Goal: Task Accomplishment & Management: Use online tool/utility

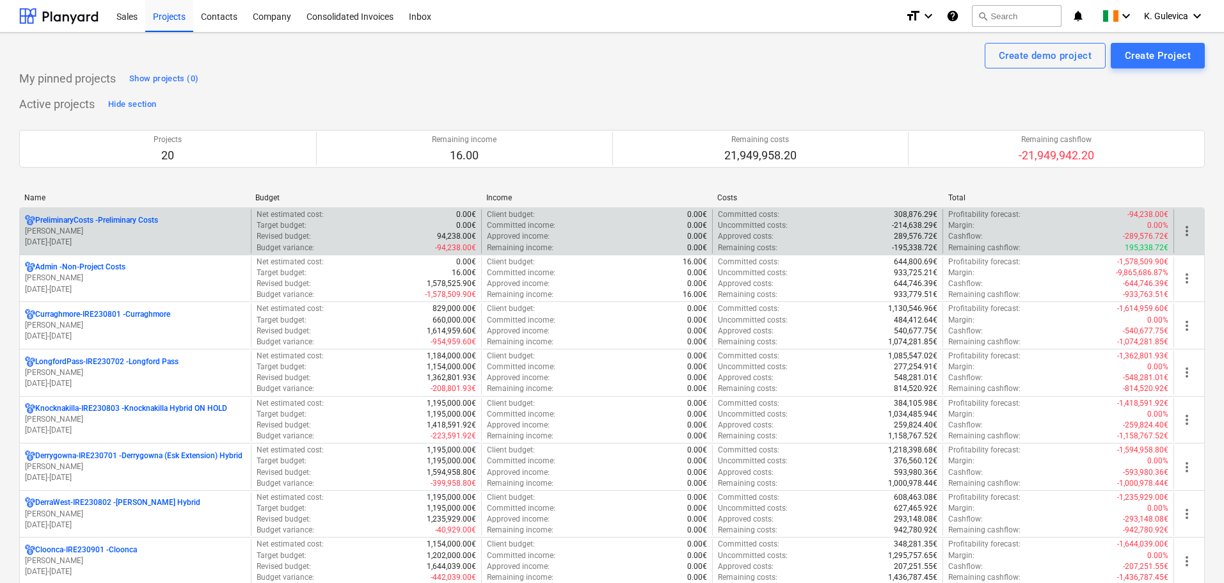
click at [139, 234] on p "[PERSON_NAME]" at bounding box center [135, 231] width 221 height 11
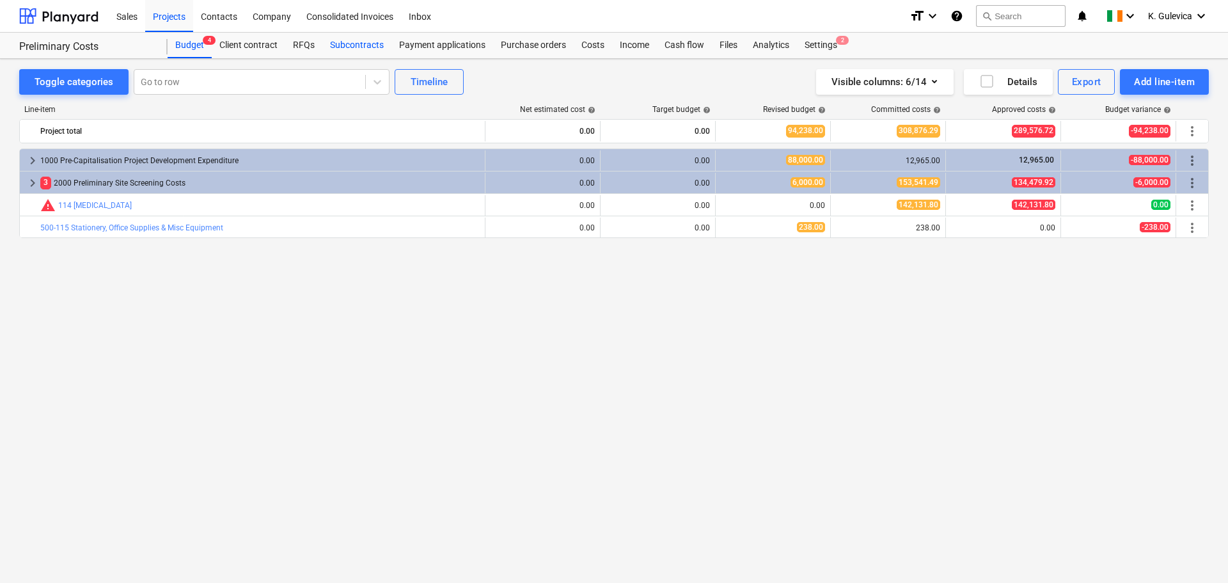
click at [372, 43] on div "Subcontracts" at bounding box center [356, 46] width 69 height 26
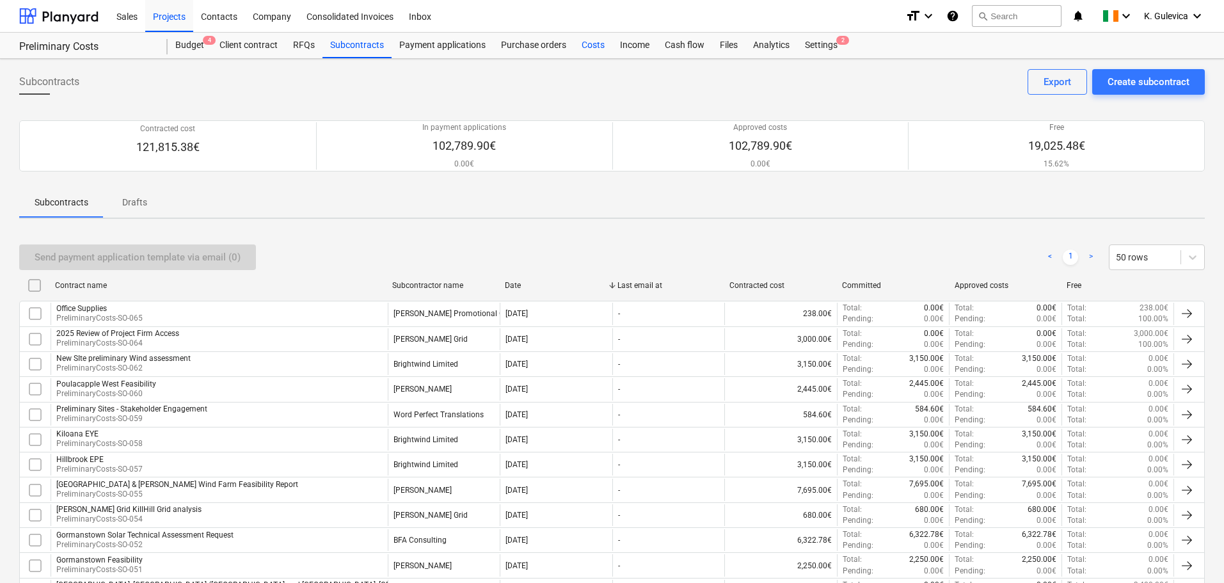
click at [592, 45] on div "Costs" at bounding box center [593, 46] width 38 height 26
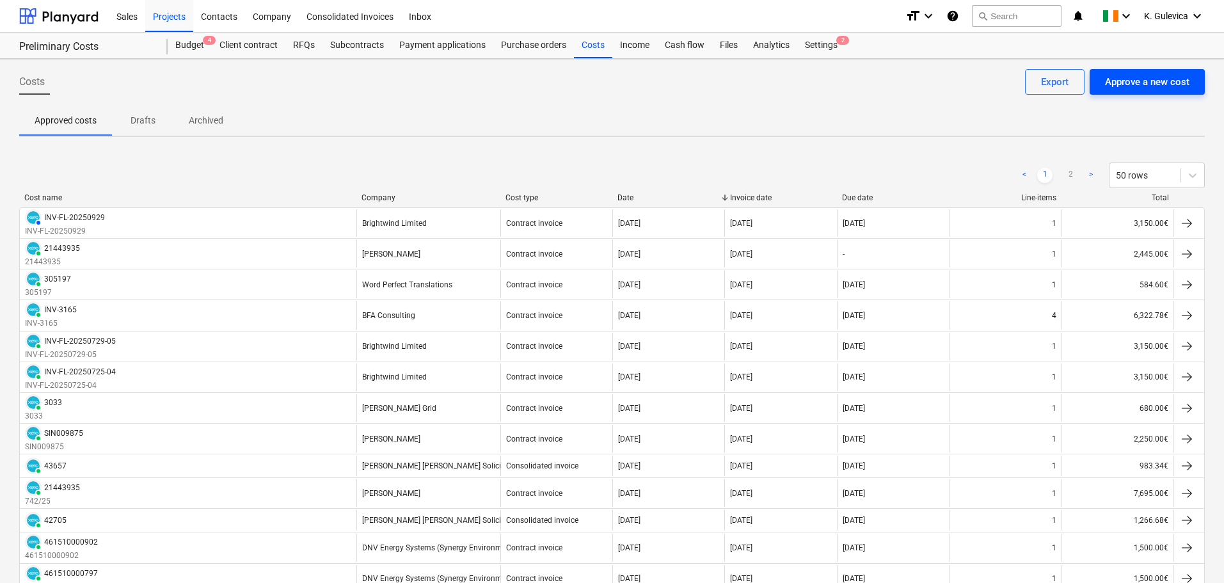
click at [1161, 80] on div "Approve a new cost" at bounding box center [1147, 82] width 84 height 17
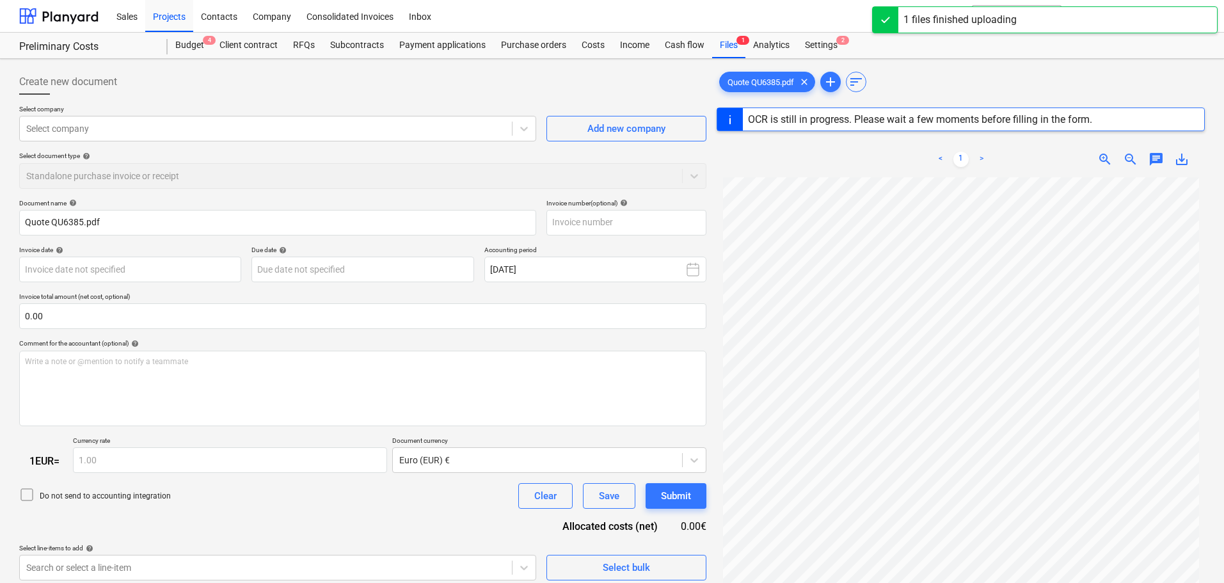
type input "554505"
type input "[DATE]"
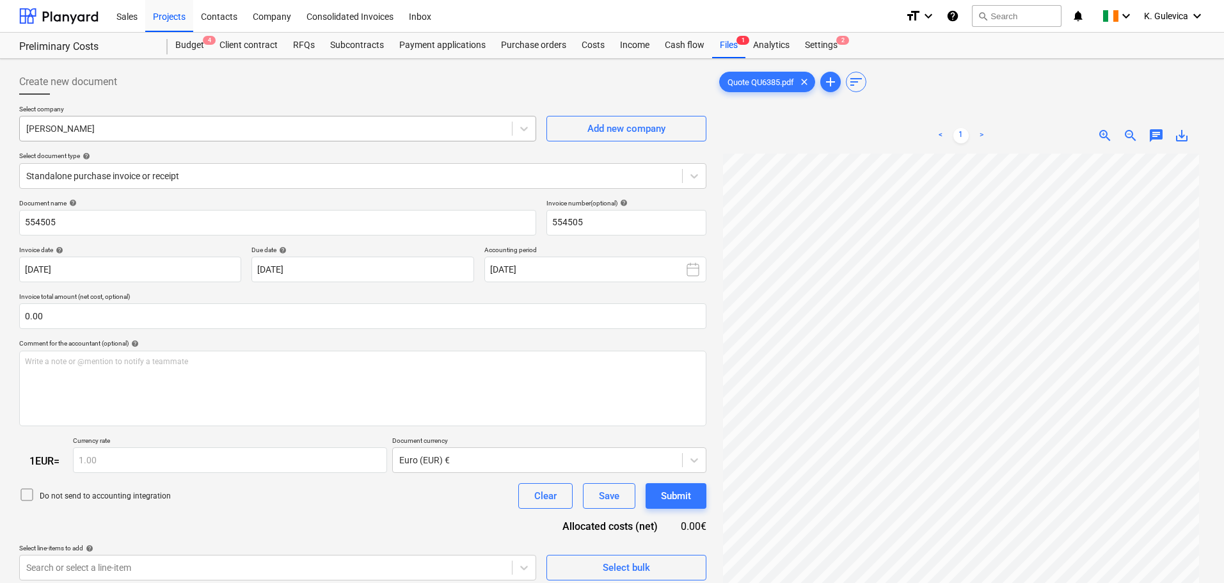
click at [191, 130] on div at bounding box center [265, 128] width 479 height 13
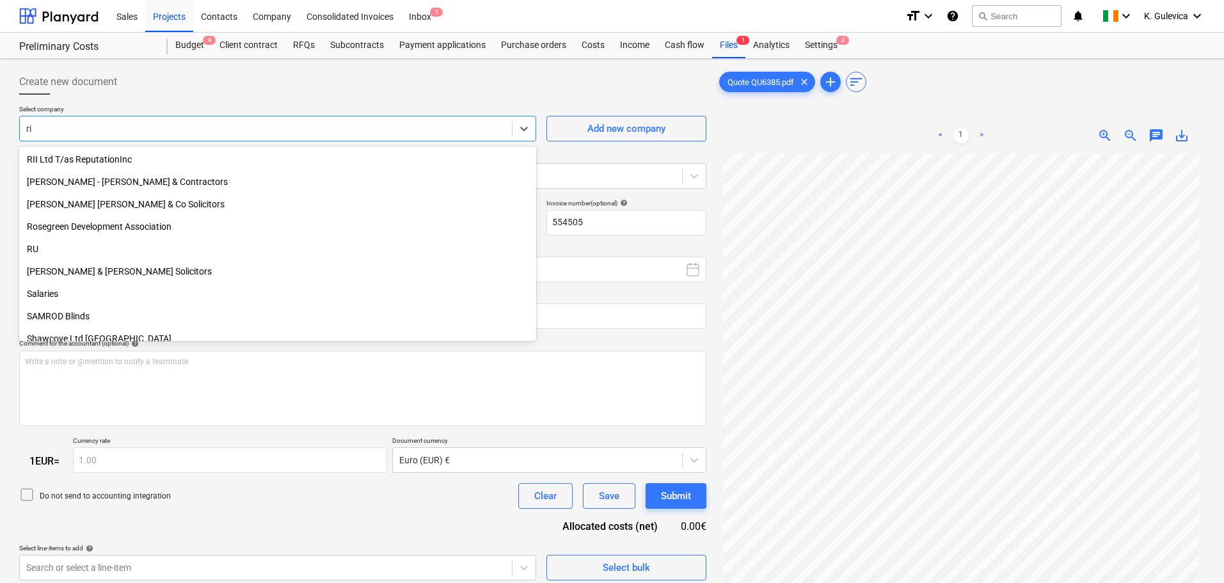
scroll to position [704, 0]
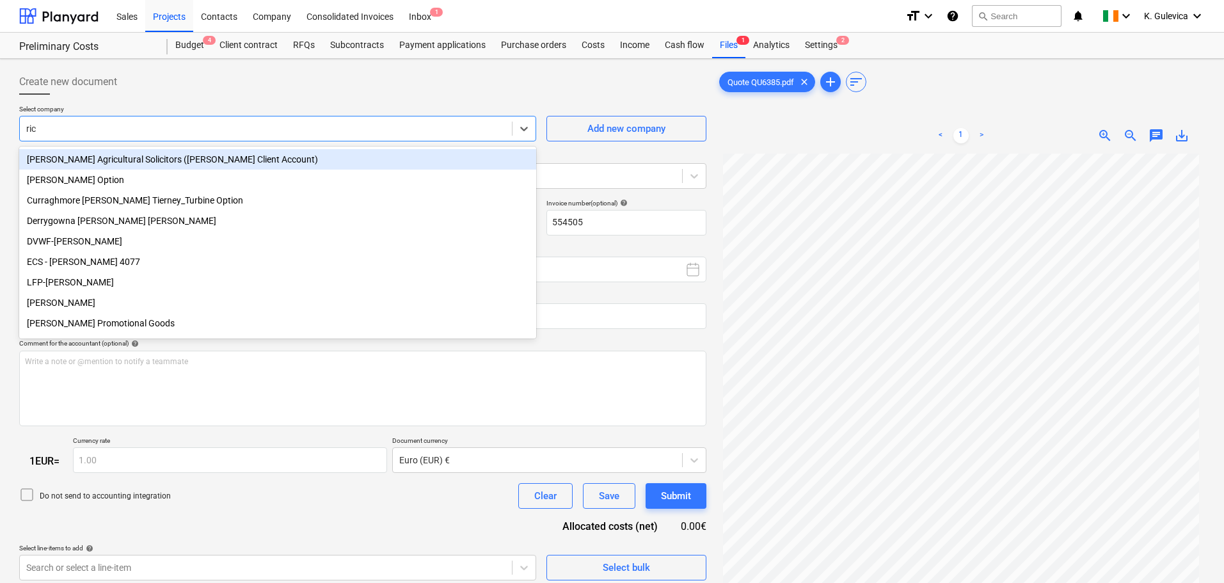
type input "rich"
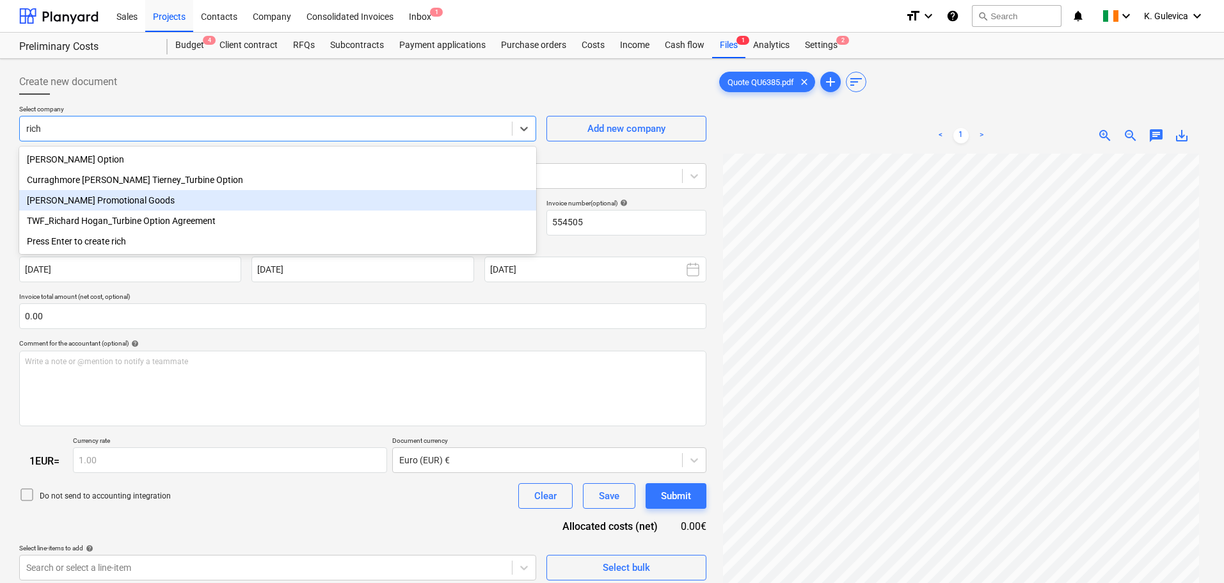
click at [116, 200] on div "[PERSON_NAME] Promotional Goods" at bounding box center [277, 200] width 517 height 20
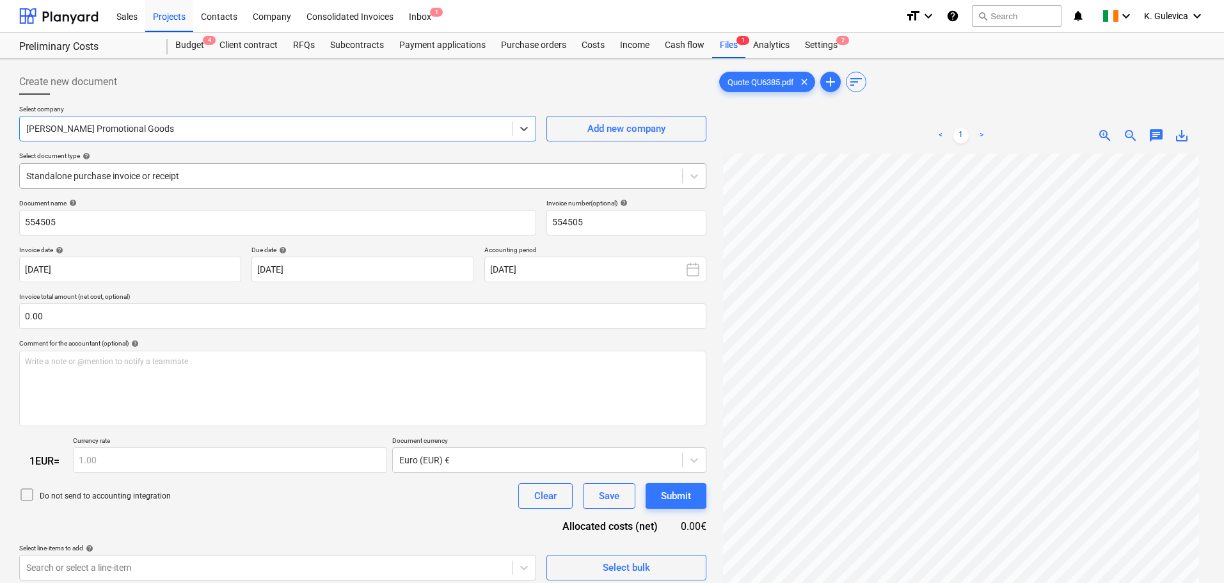
click at [226, 173] on div at bounding box center [350, 176] width 649 height 13
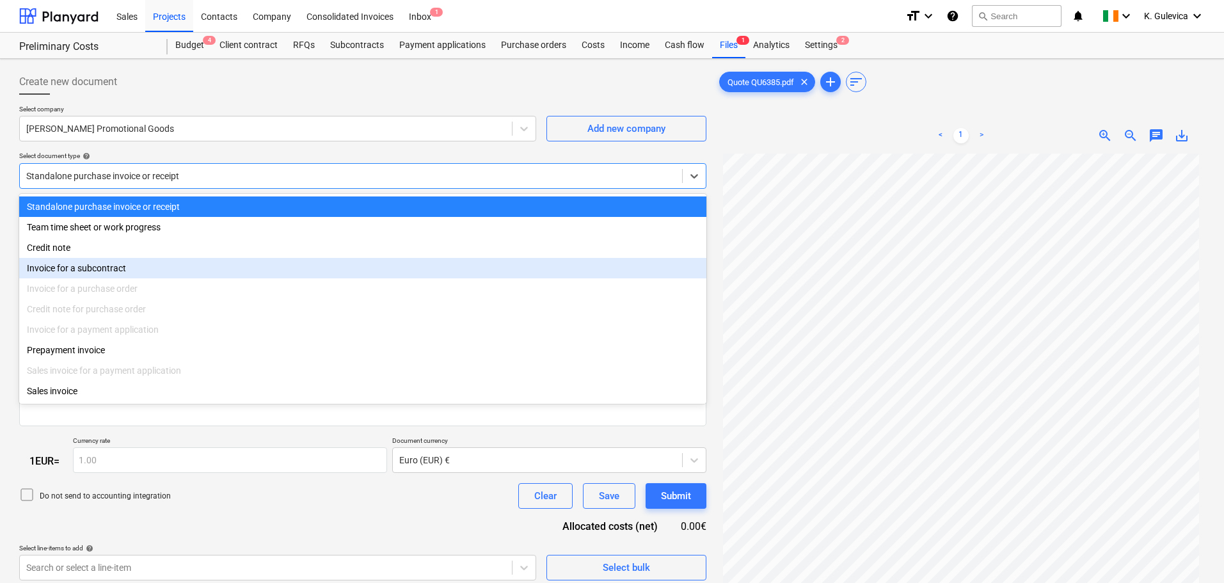
click at [123, 276] on div "Invoice for a subcontract" at bounding box center [362, 268] width 687 height 20
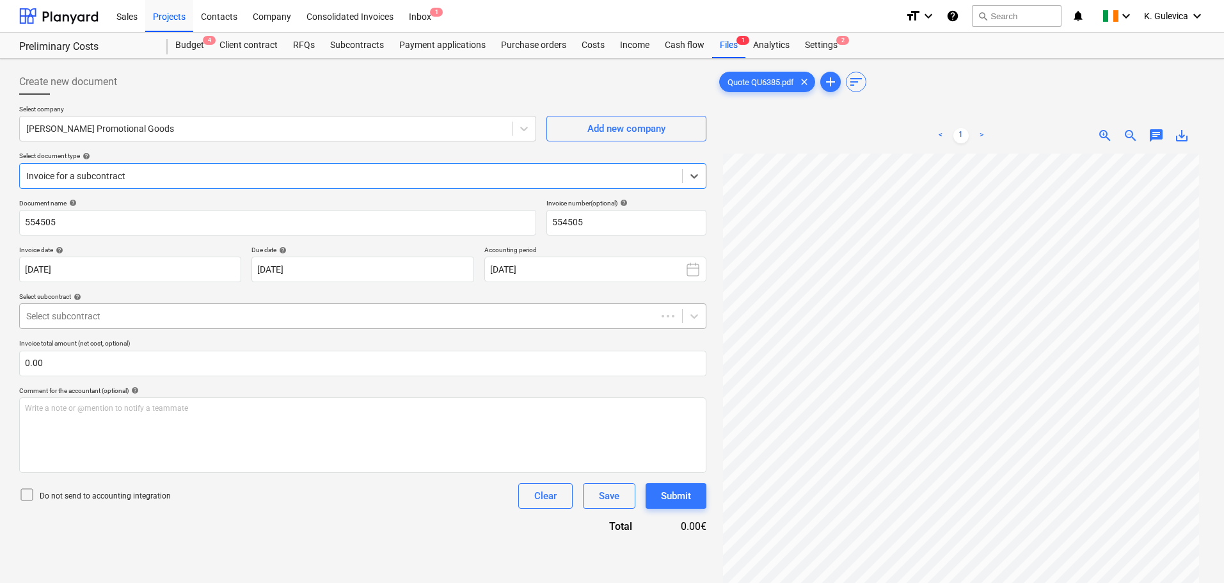
click at [177, 310] on div at bounding box center [338, 316] width 624 height 13
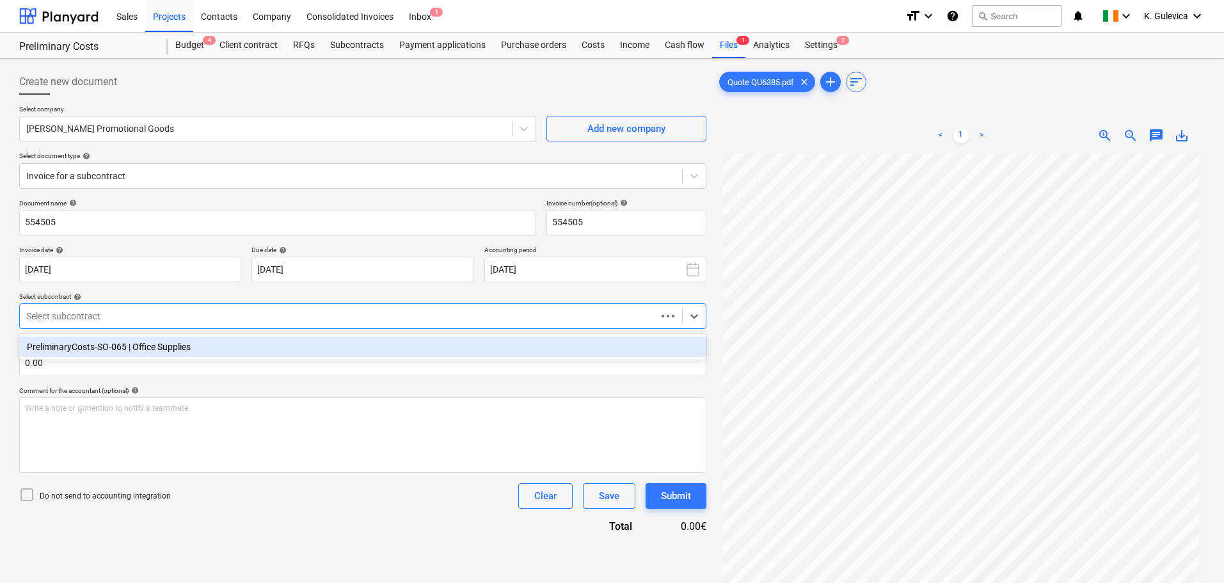
click at [178, 342] on div "PreliminaryCosts-SO-065 | Office Supplies" at bounding box center [362, 346] width 687 height 20
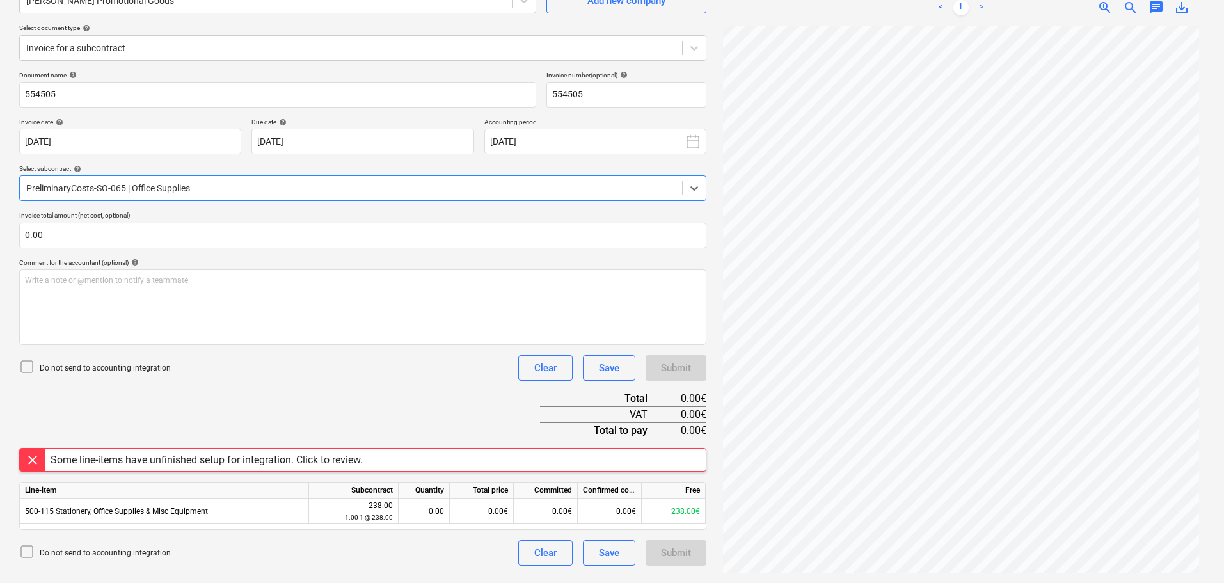
scroll to position [129, 0]
click at [597, 371] on button "Save" at bounding box center [609, 368] width 52 height 26
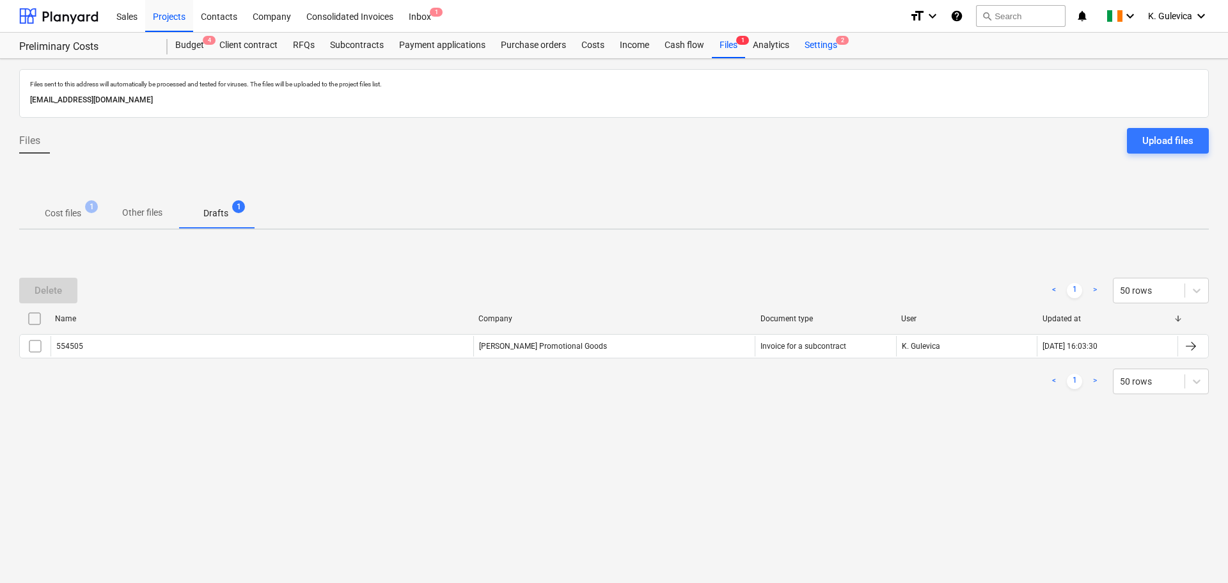
click at [816, 39] on div "Settings 2" at bounding box center [821, 46] width 48 height 26
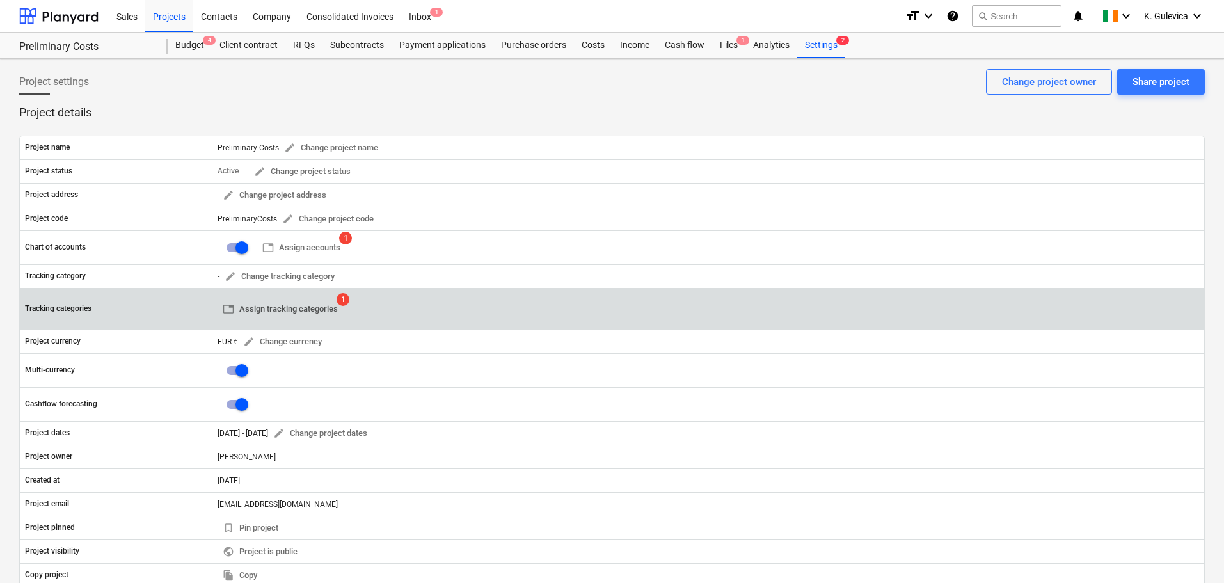
click at [257, 306] on span "table Assign tracking categories" at bounding box center [280, 309] width 115 height 15
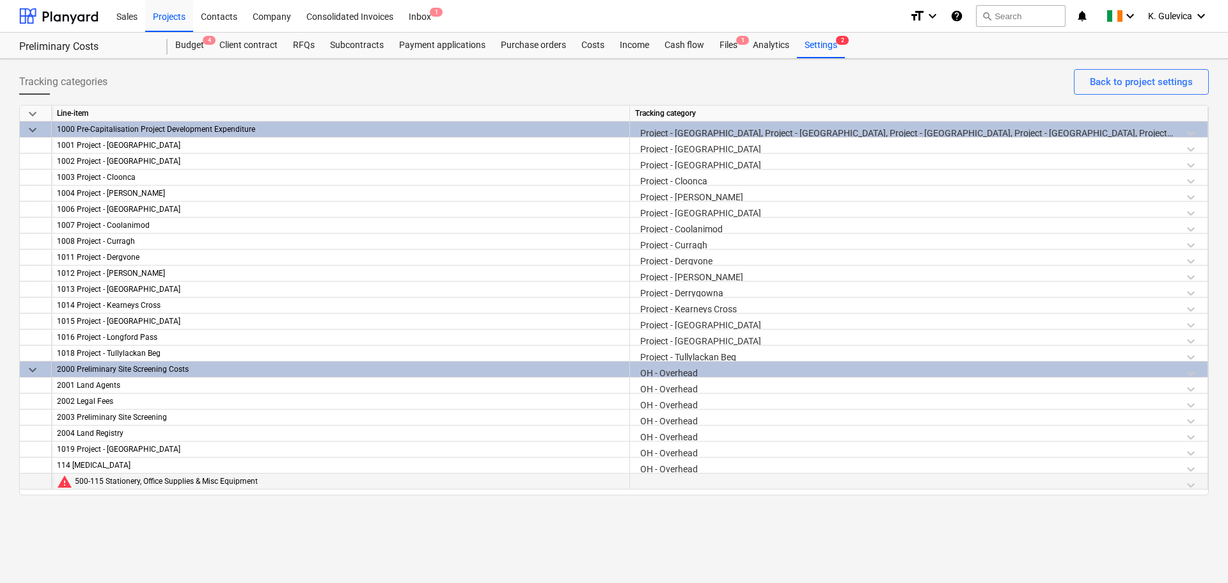
click at [695, 483] on div at bounding box center [918, 484] width 567 height 22
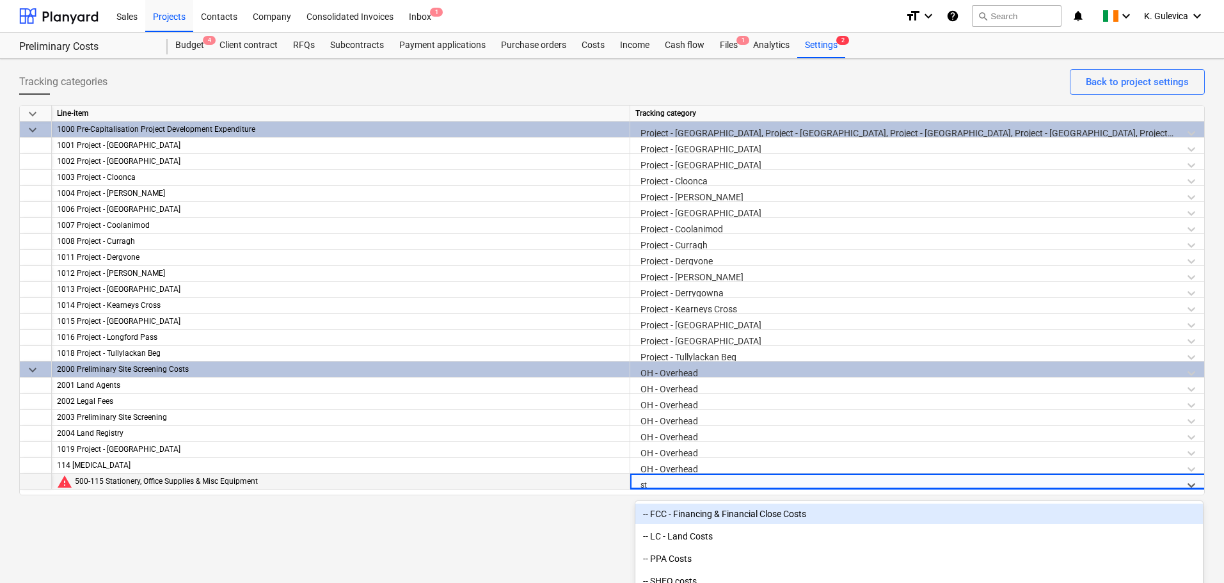
type input "s"
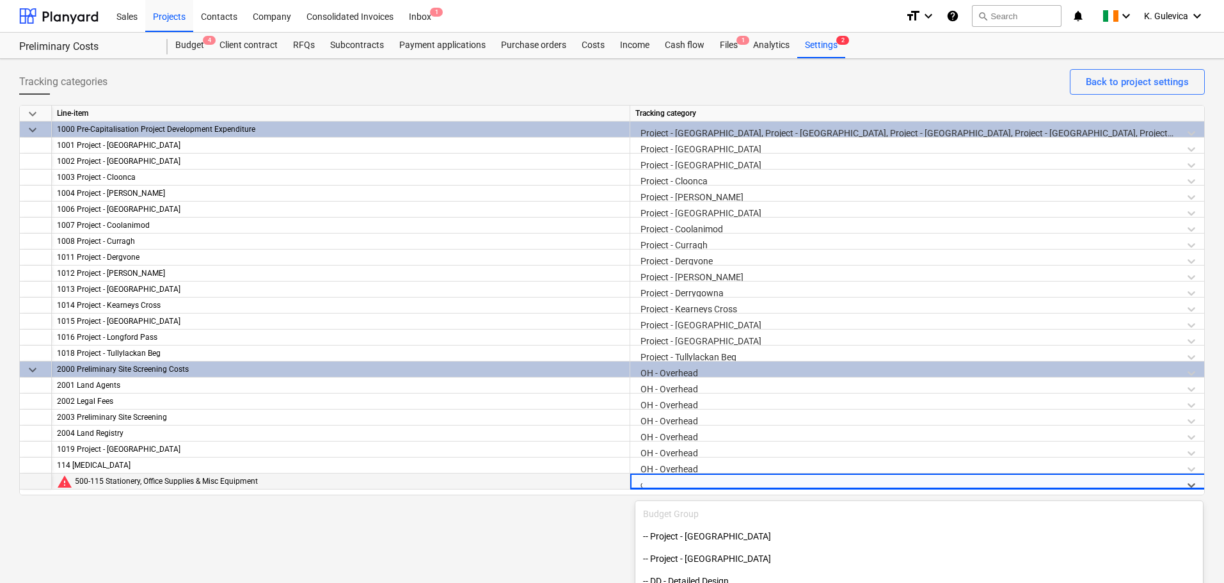
type input "oh"
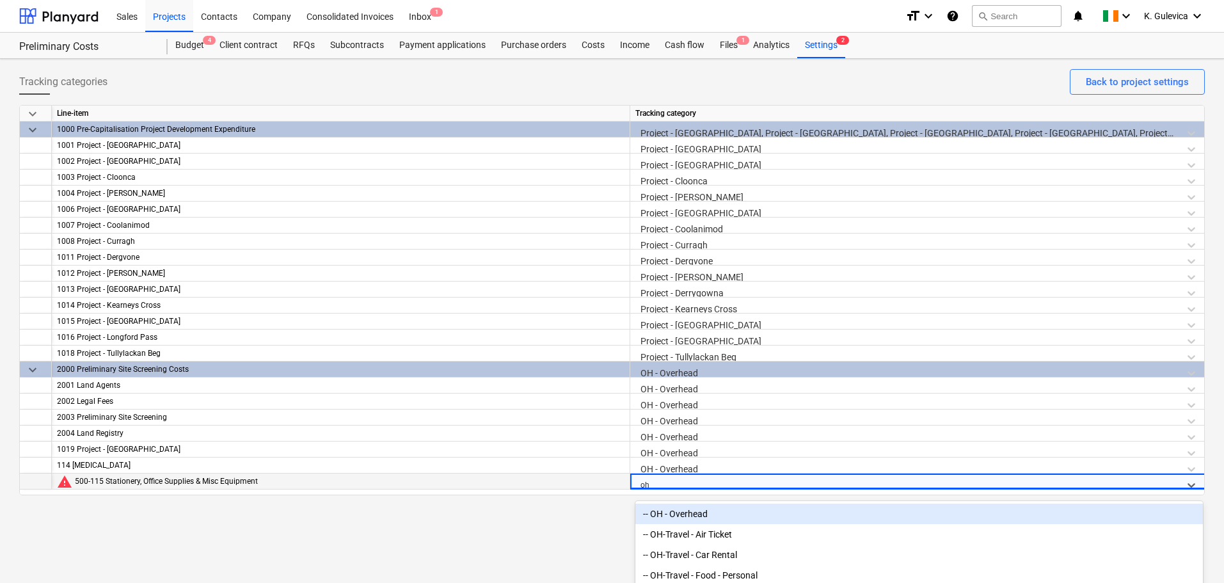
click at [707, 511] on div "-- OH - Overhead" at bounding box center [918, 513] width 567 height 20
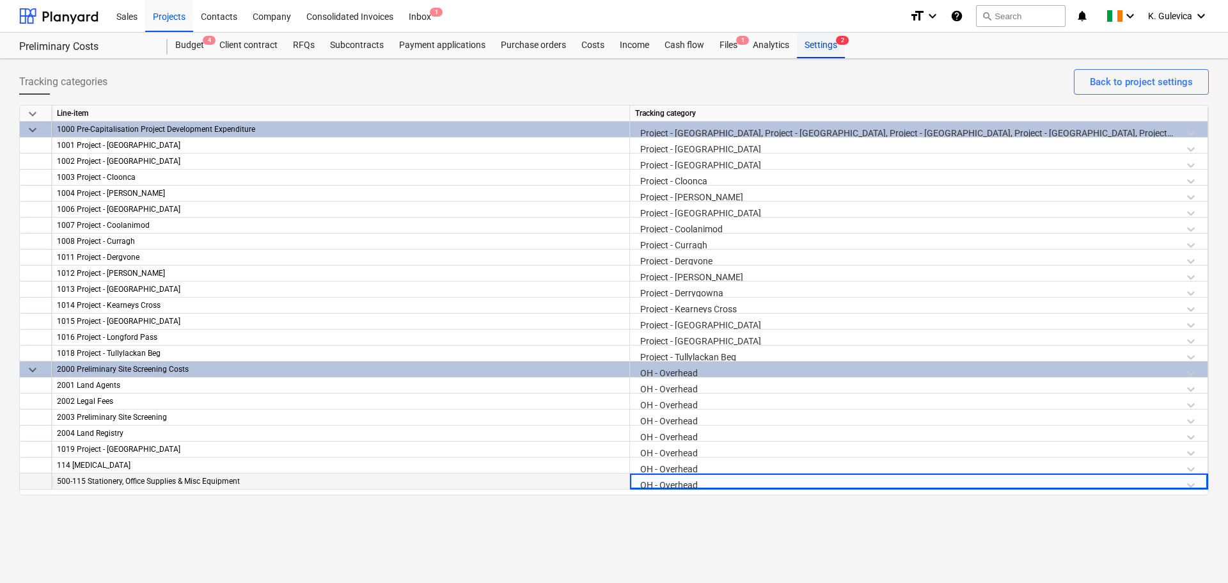
click at [826, 47] on div "Settings 2" at bounding box center [821, 46] width 48 height 26
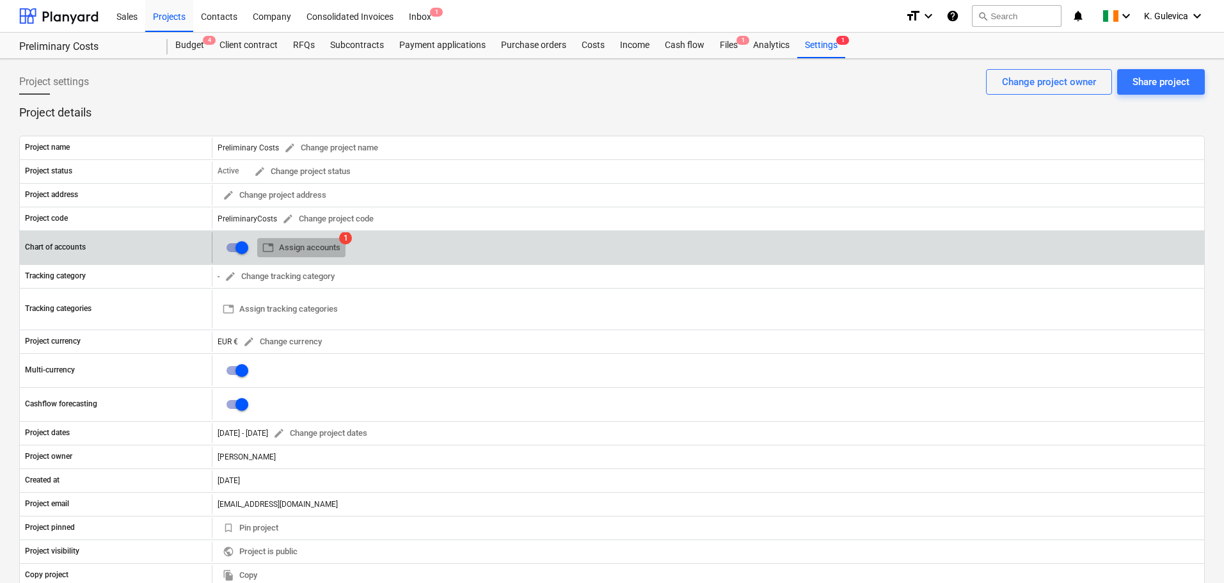
click at [329, 246] on span "table Assign accounts" at bounding box center [301, 248] width 78 height 15
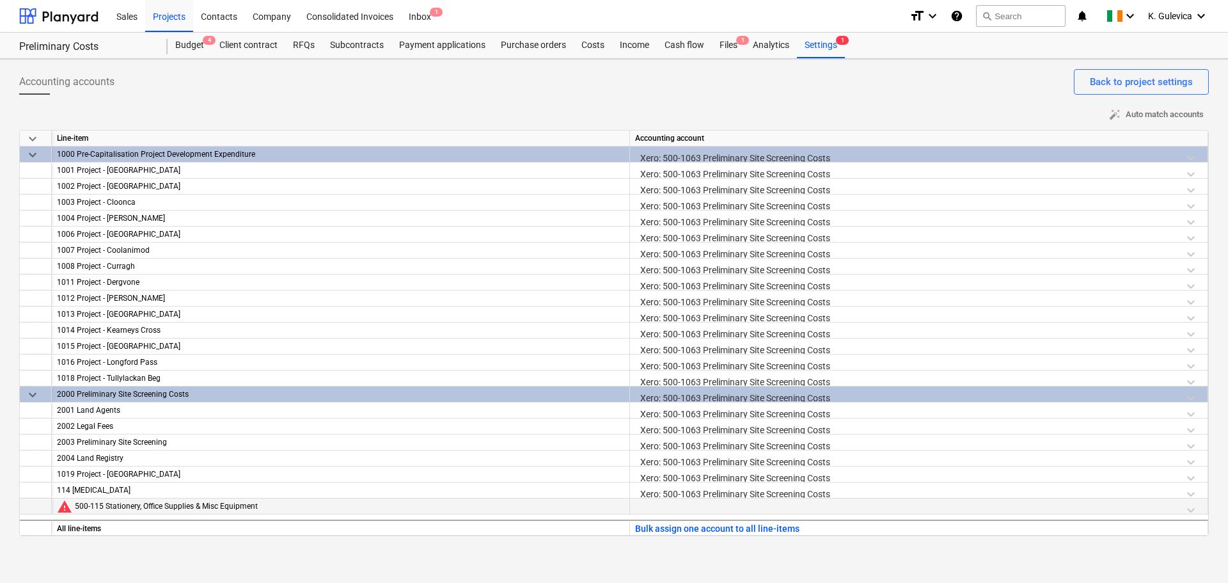
click at [666, 507] on div at bounding box center [918, 509] width 567 height 22
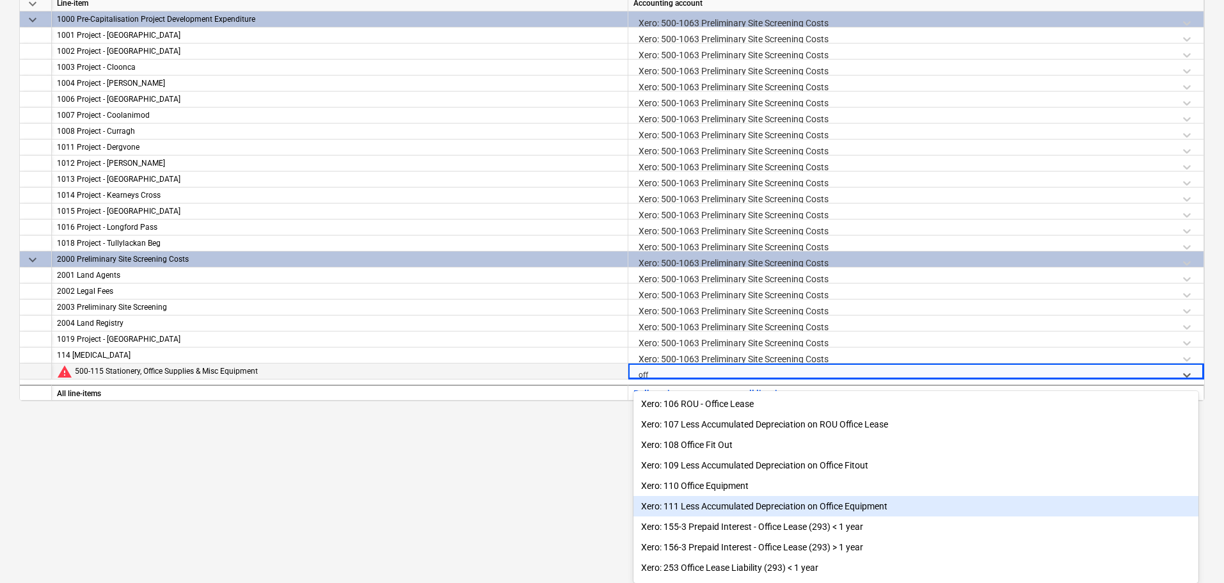
scroll to position [135, 0]
type input "office"
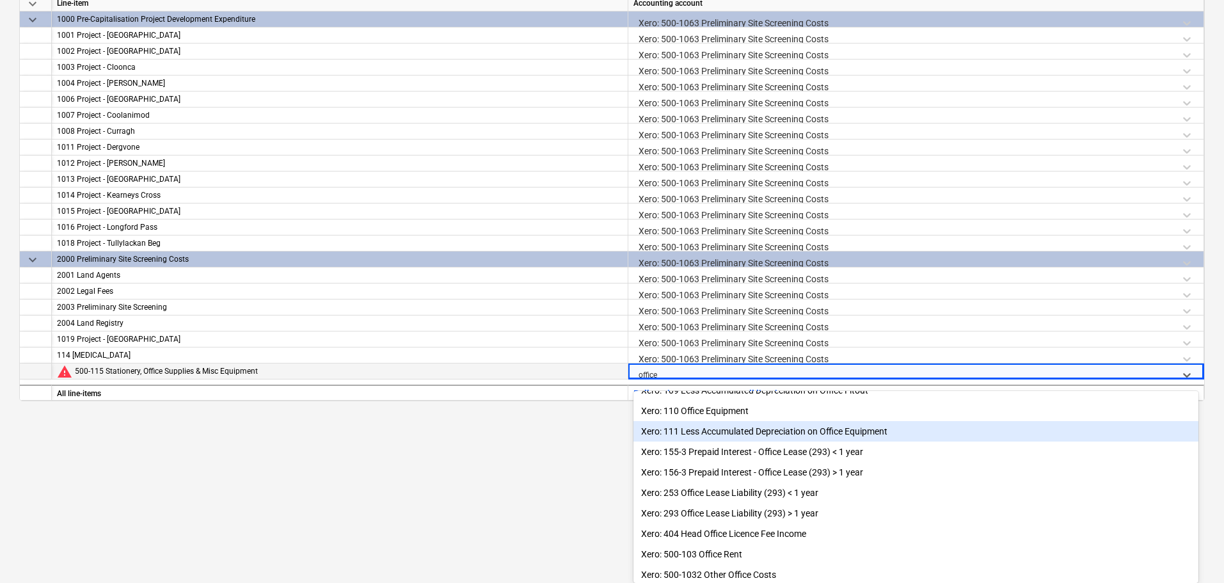
scroll to position [214, 0]
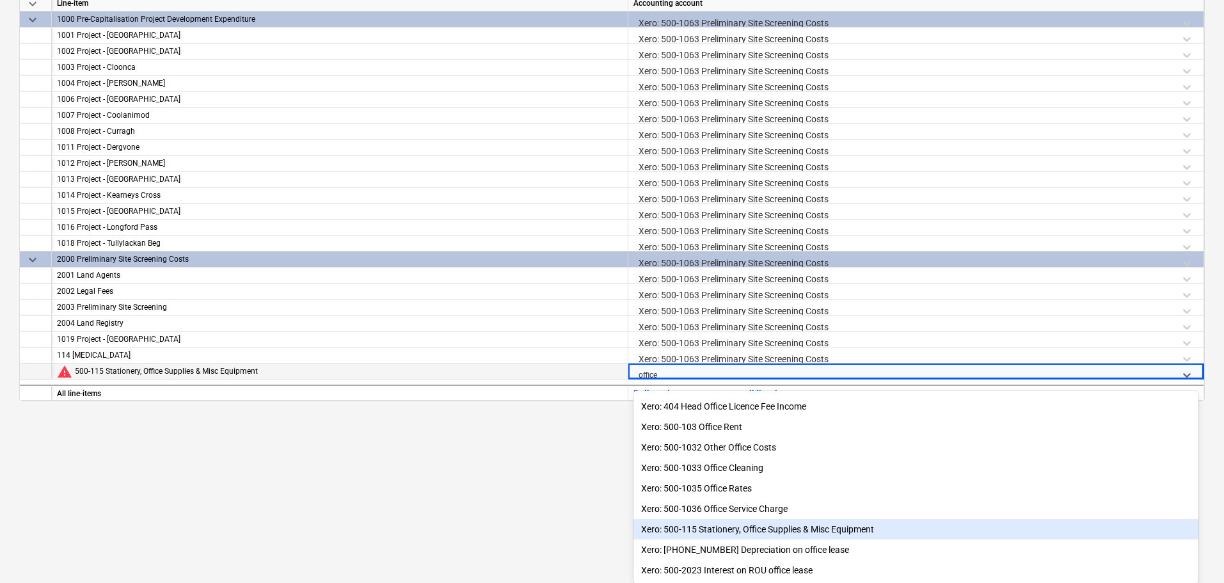
click at [733, 527] on div "Xero: 500-115 Stationery, Office Supplies & Misc Equipment" at bounding box center [915, 529] width 565 height 20
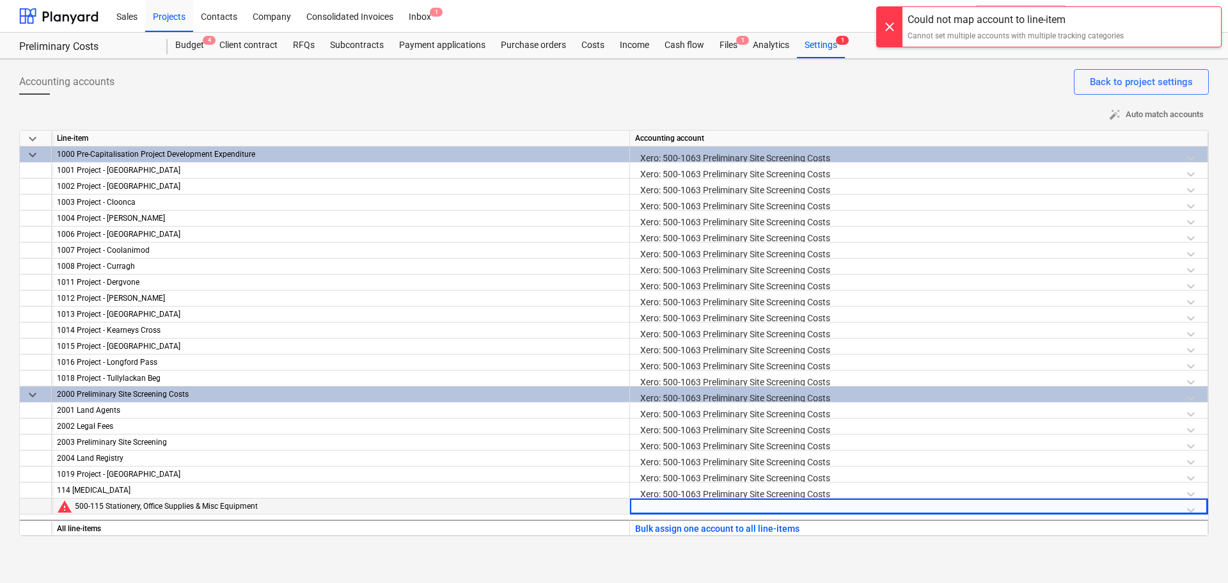
click at [683, 512] on div at bounding box center [918, 509] width 567 height 22
click at [709, 419] on div "Xero: 500-1063 Preliminary Site Screening Costs" at bounding box center [918, 429] width 567 height 22
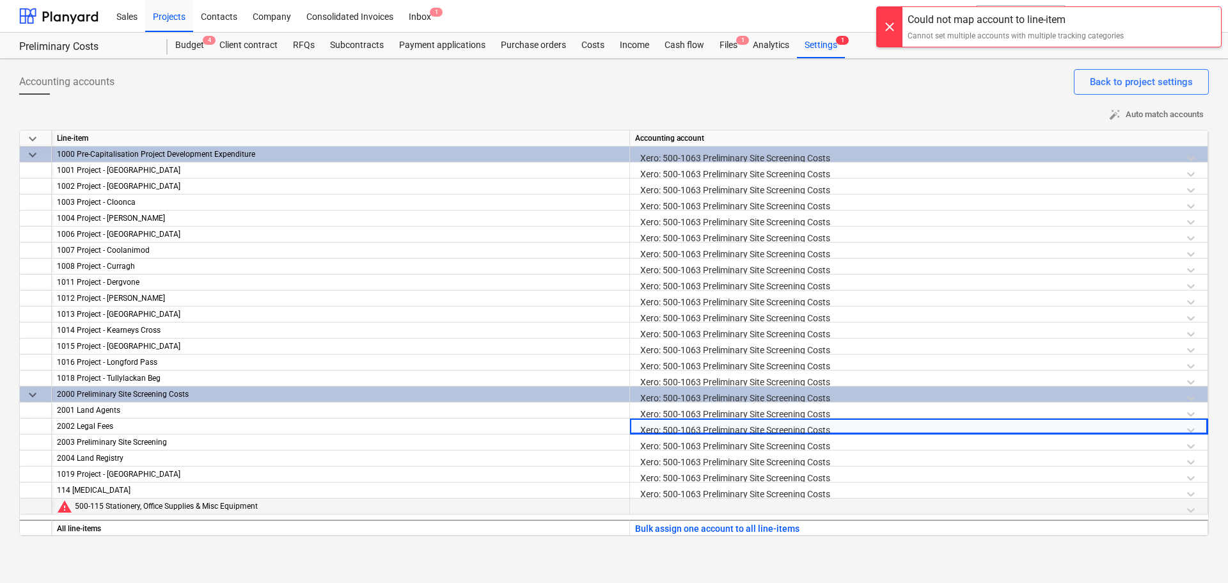
click at [672, 505] on div at bounding box center [918, 509] width 567 height 22
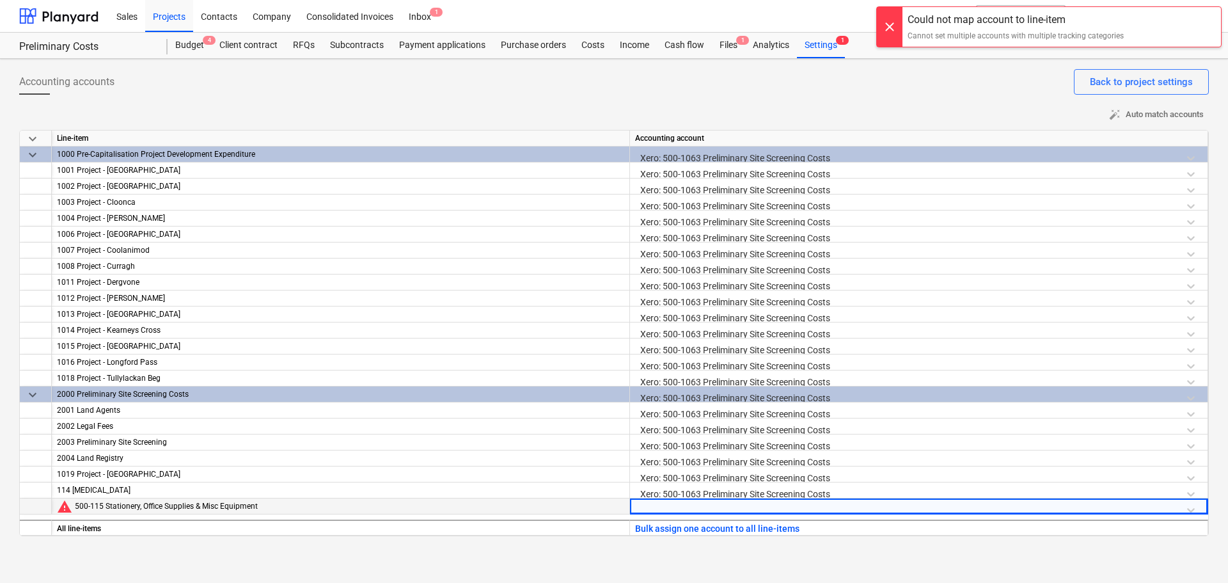
click at [669, 505] on div at bounding box center [918, 509] width 567 height 22
click at [667, 507] on div at bounding box center [918, 509] width 567 height 22
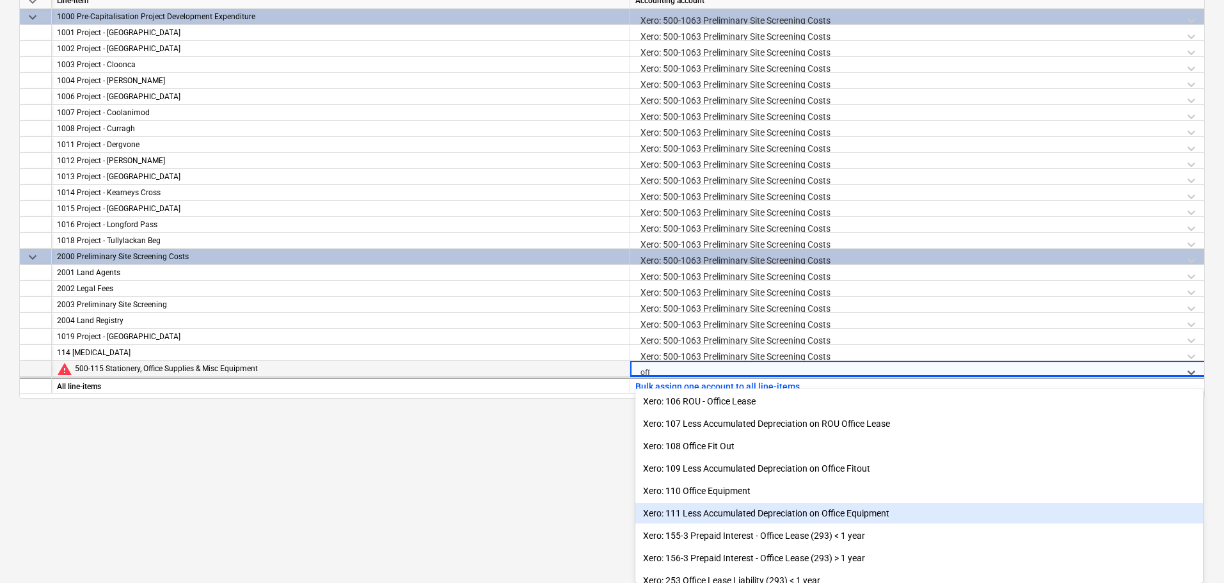
scroll to position [135, 0]
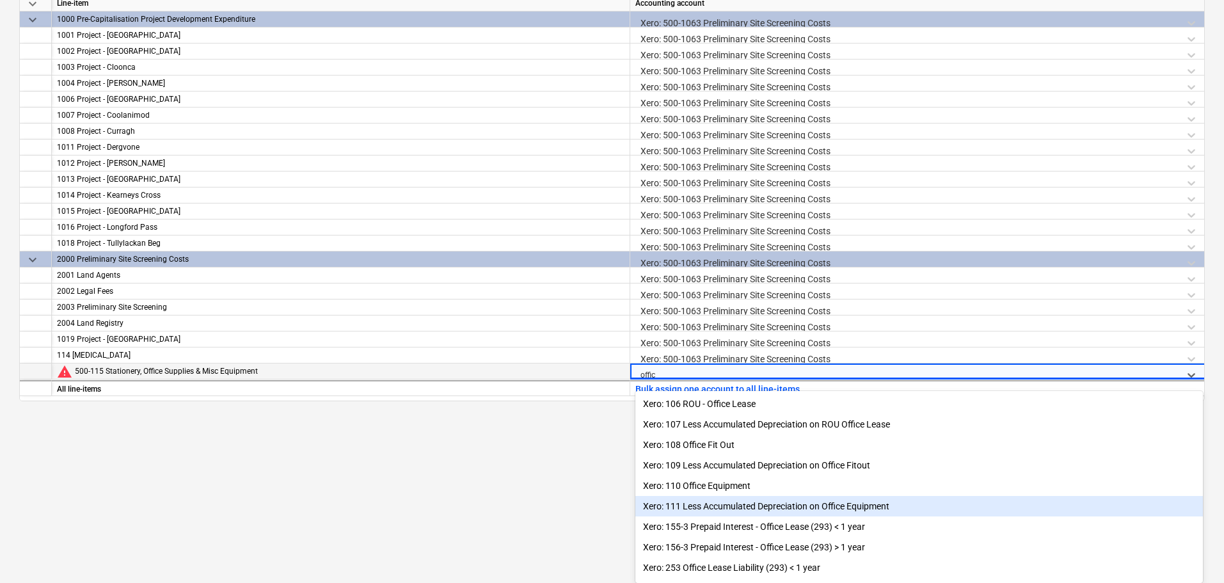
type input "office"
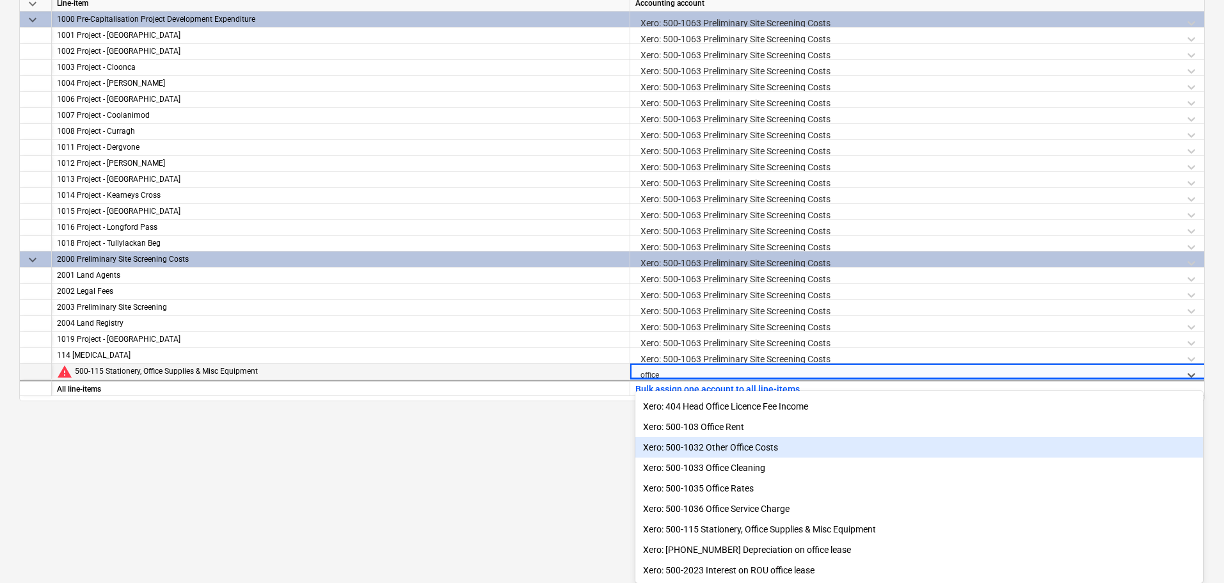
scroll to position [214, 0]
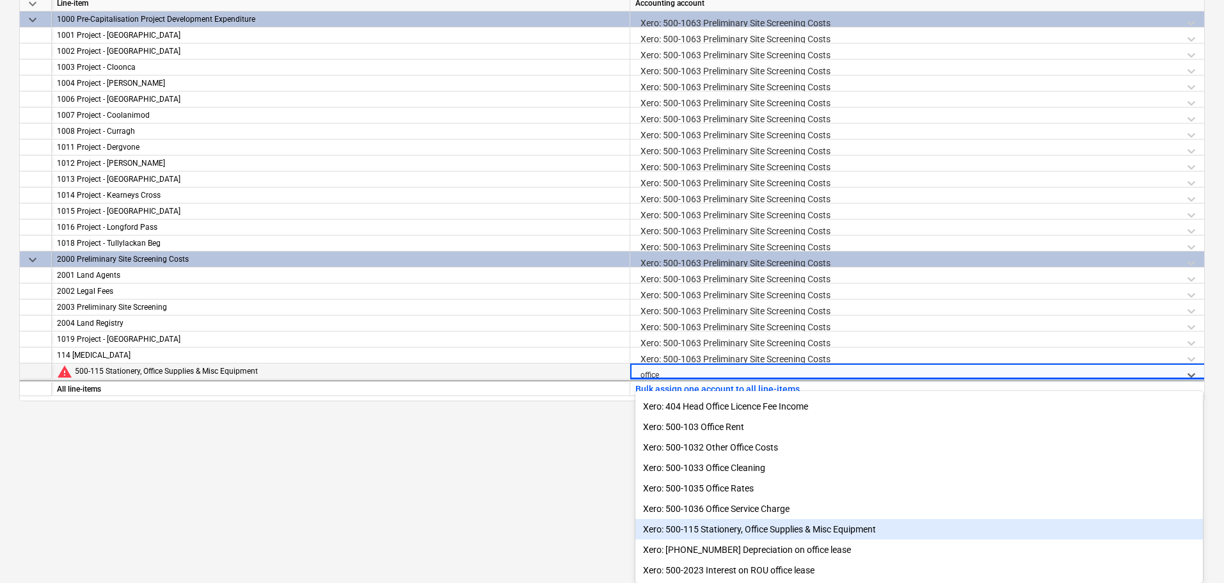
click at [743, 527] on div "Xero: 500-115 Stationery, Office Supplies & Misc Equipment" at bounding box center [918, 529] width 567 height 20
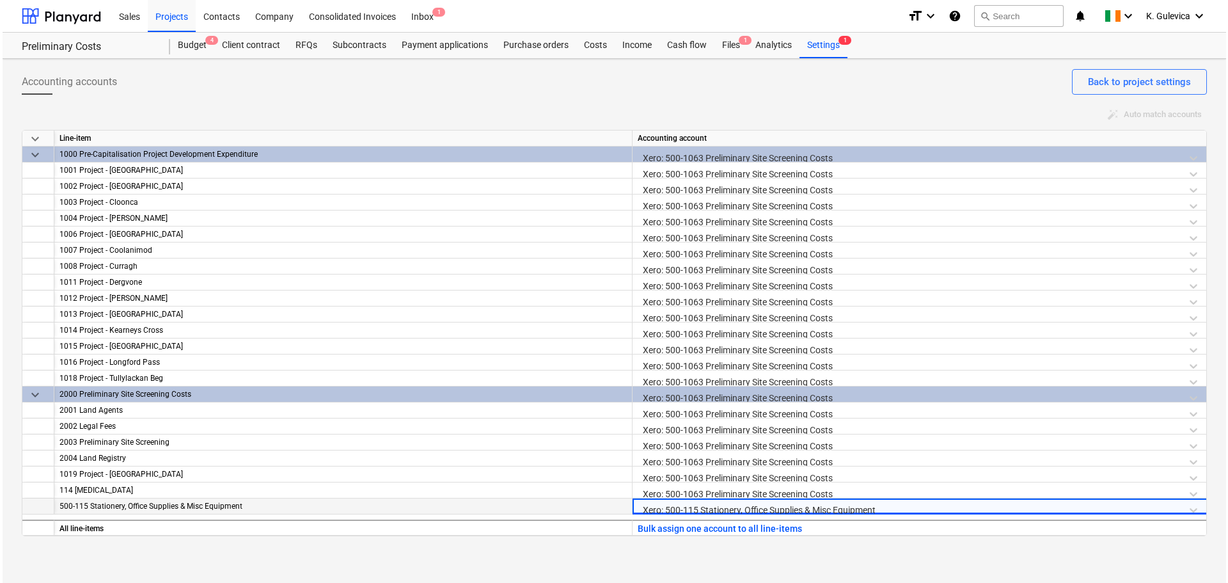
scroll to position [0, 0]
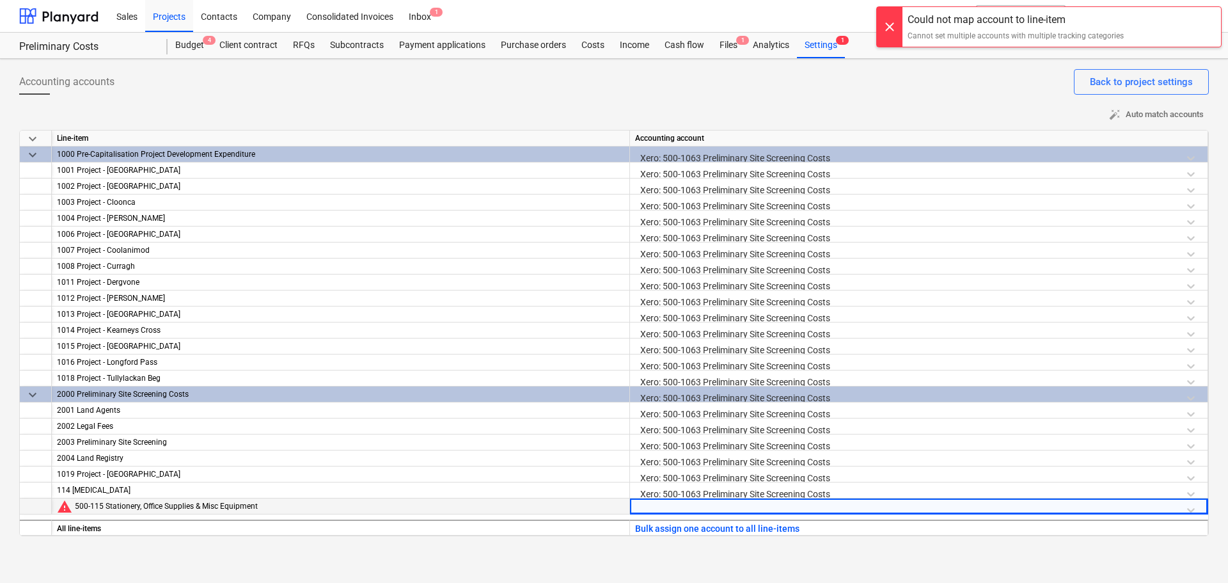
click at [684, 506] on div at bounding box center [918, 509] width 567 height 22
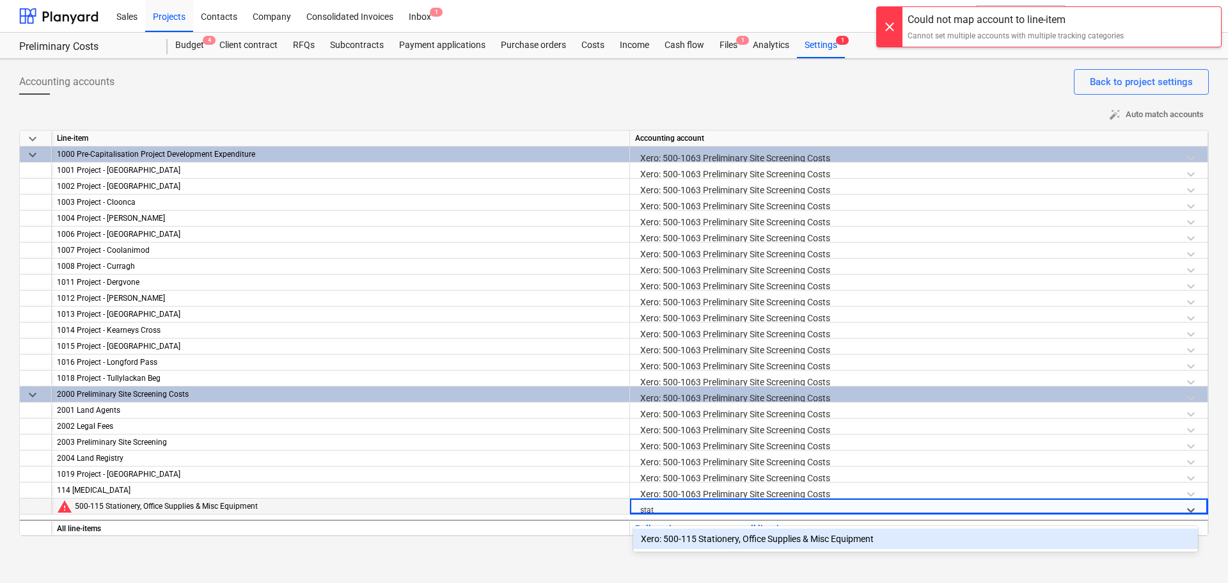
type input "stati"
click at [709, 545] on div "Xero: 500-115 Stationery, Office Supplies & Misc Equipment" at bounding box center [918, 538] width 567 height 20
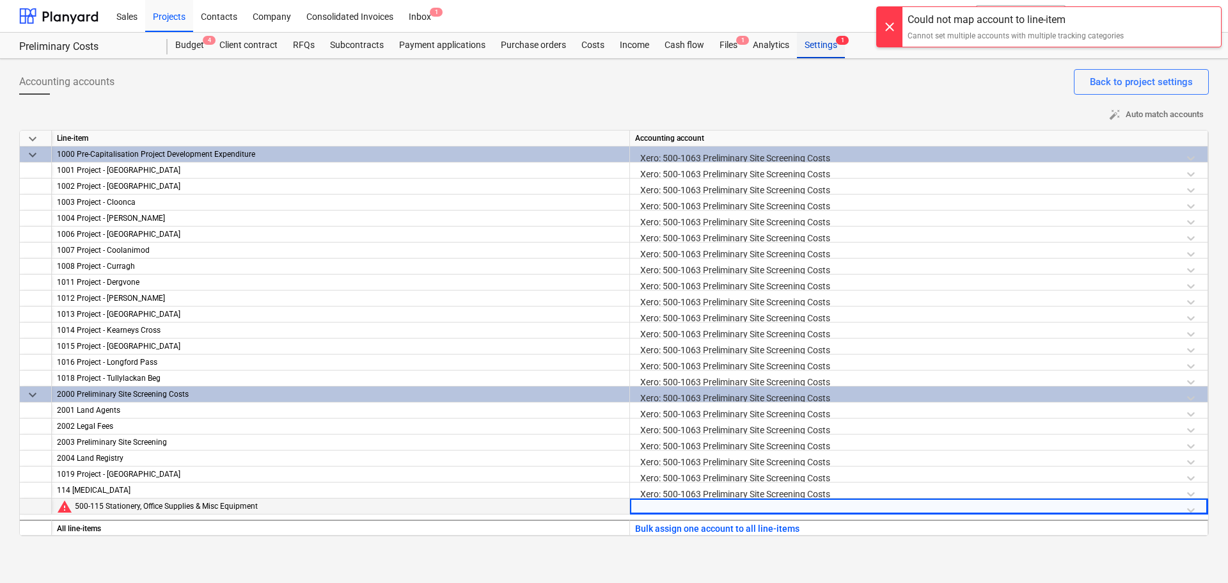
click at [822, 42] on div "Settings 1" at bounding box center [821, 46] width 48 height 26
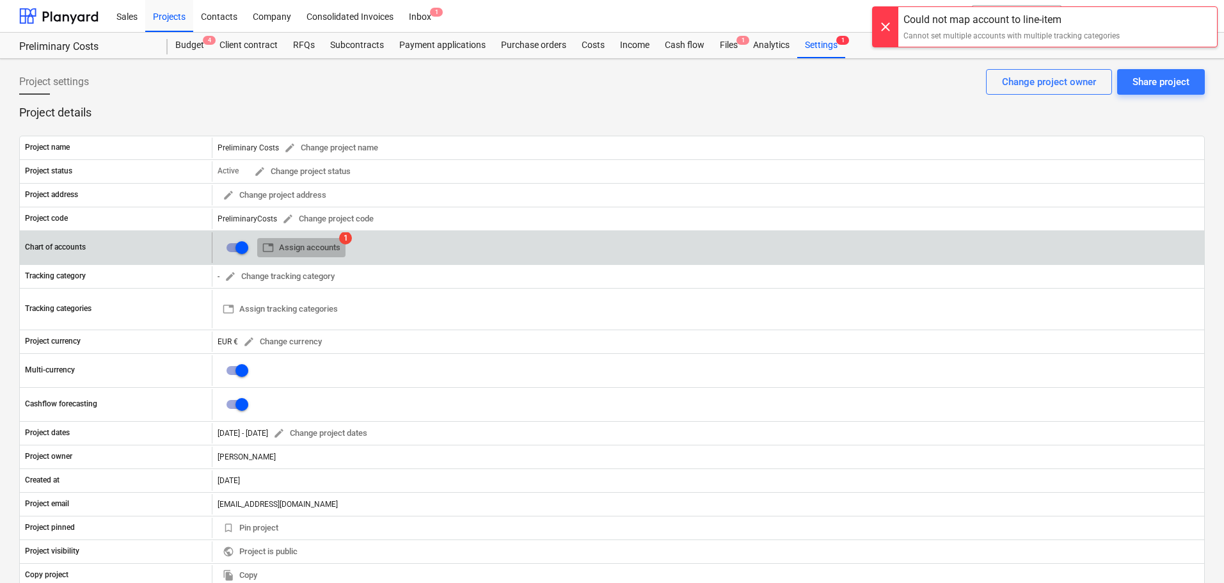
click at [287, 241] on span "table Assign accounts" at bounding box center [301, 248] width 78 height 15
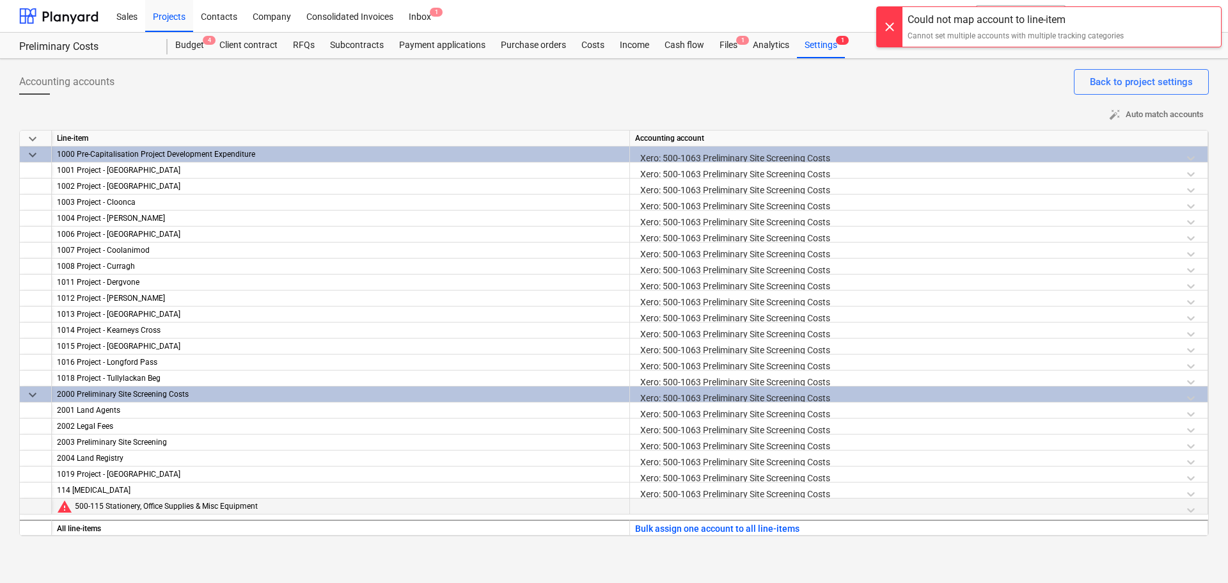
click at [722, 507] on div at bounding box center [918, 509] width 567 height 22
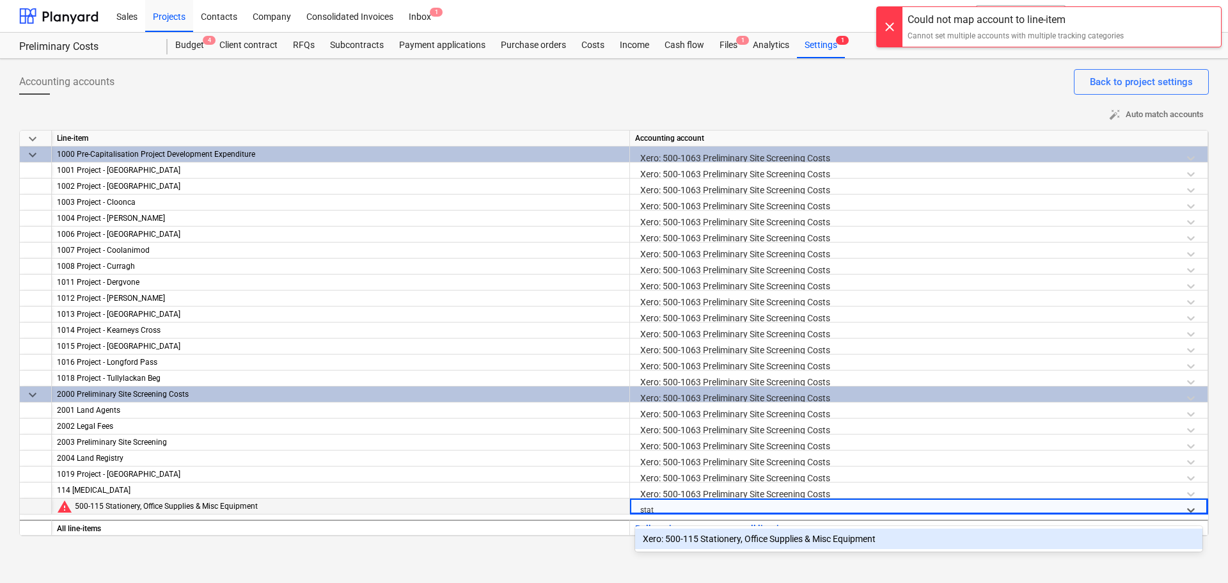
type input "stati"
click at [694, 539] on div "Xero: 500-115 Stationery, Office Supplies & Misc Equipment" at bounding box center [918, 538] width 567 height 20
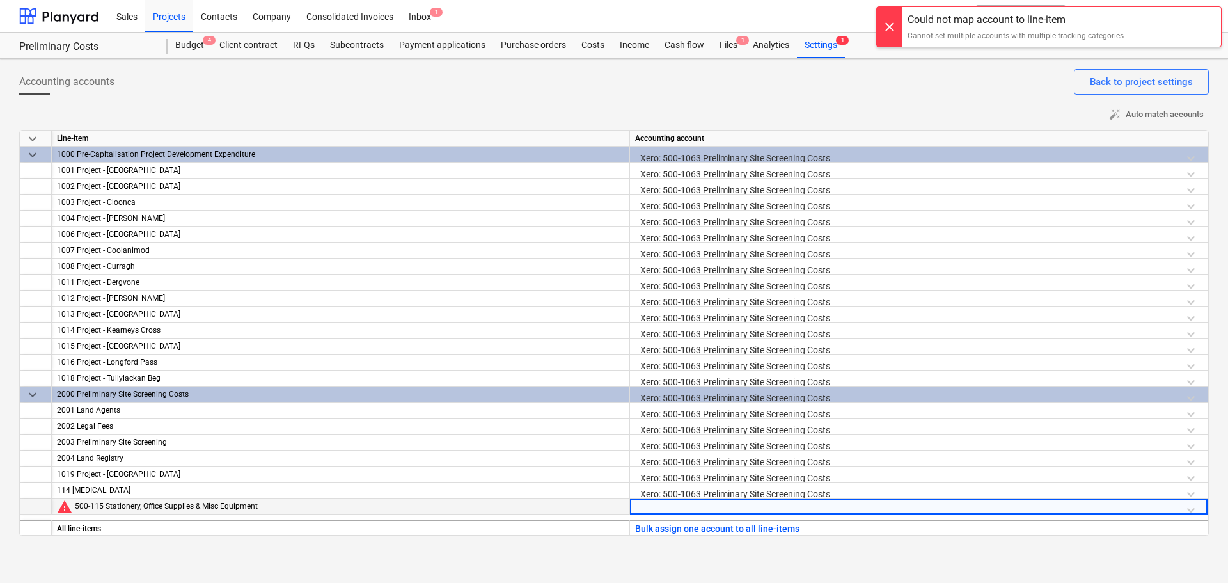
click at [663, 503] on div at bounding box center [918, 509] width 567 height 22
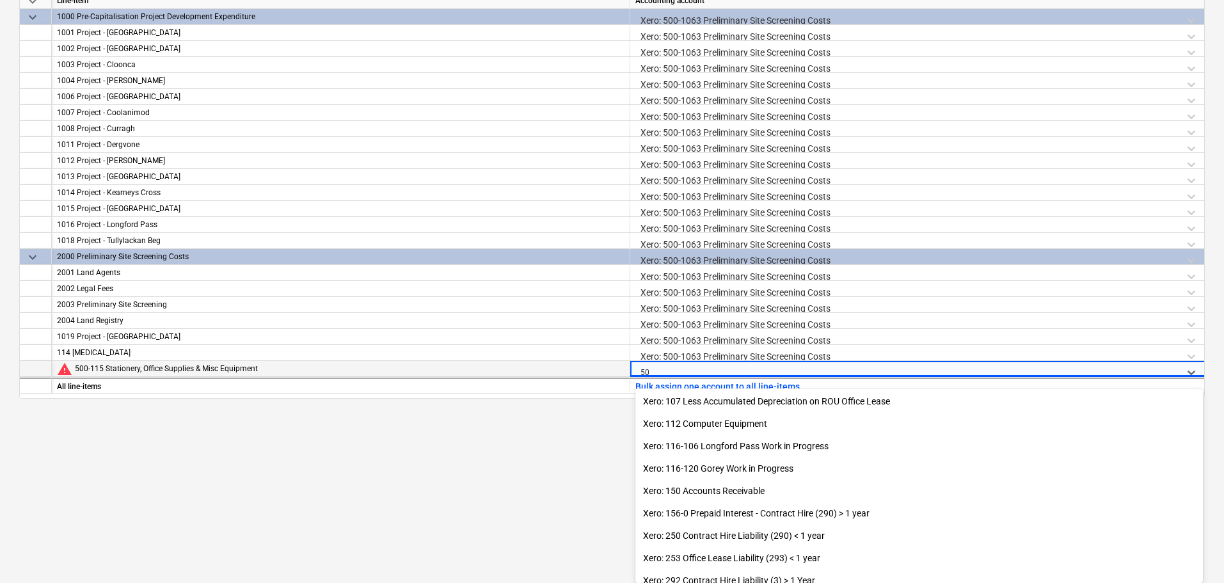
type input "5"
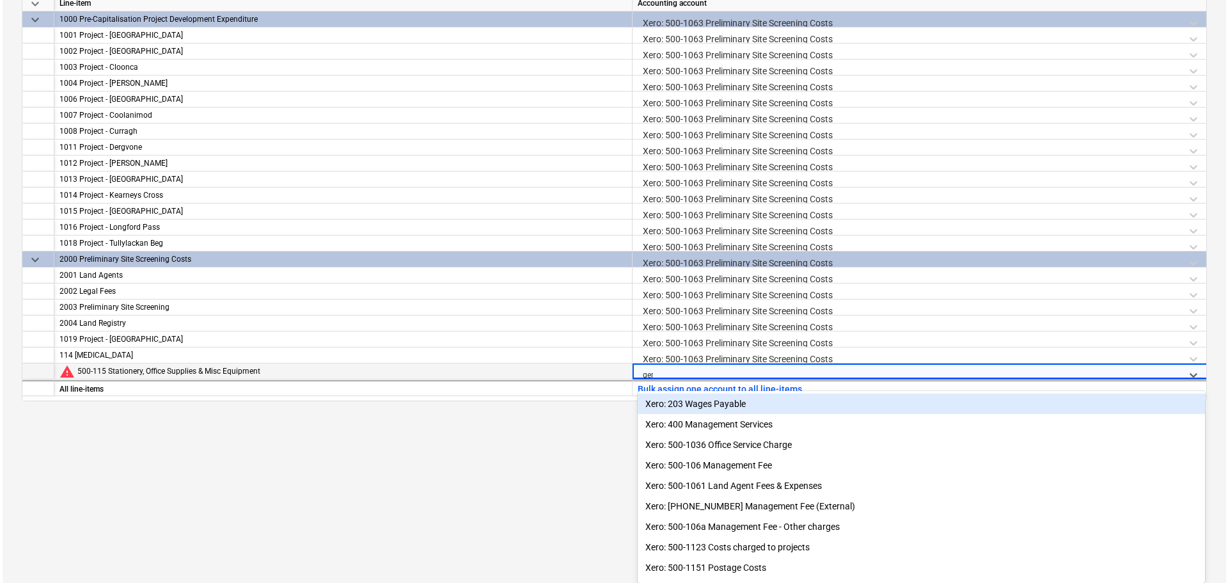
scroll to position [0, 0]
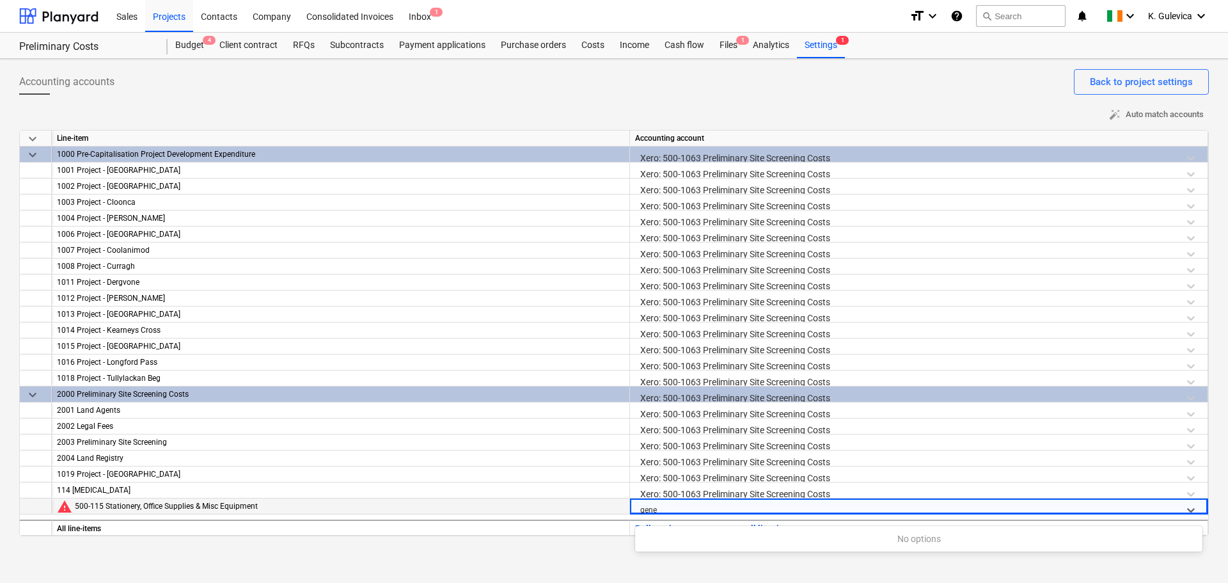
type input "gene"
drag, startPoint x: 723, startPoint y: 43, endPoint x: 718, endPoint y: 49, distance: 8.2
click at [723, 43] on div "Sales Projects Contacts Company Consolidated Invoices Inbox 1 format_size keybo…" at bounding box center [614, 291] width 1228 height 583
click at [731, 40] on div "Files 1" at bounding box center [728, 46] width 33 height 26
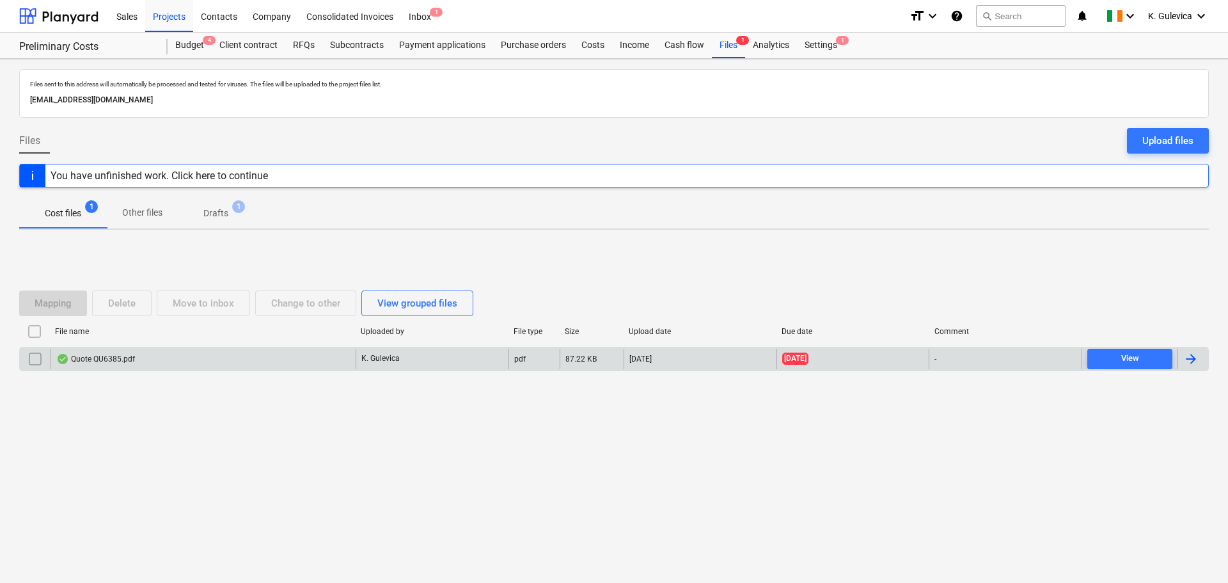
click at [425, 363] on div "K. Gulevica" at bounding box center [432, 359] width 153 height 20
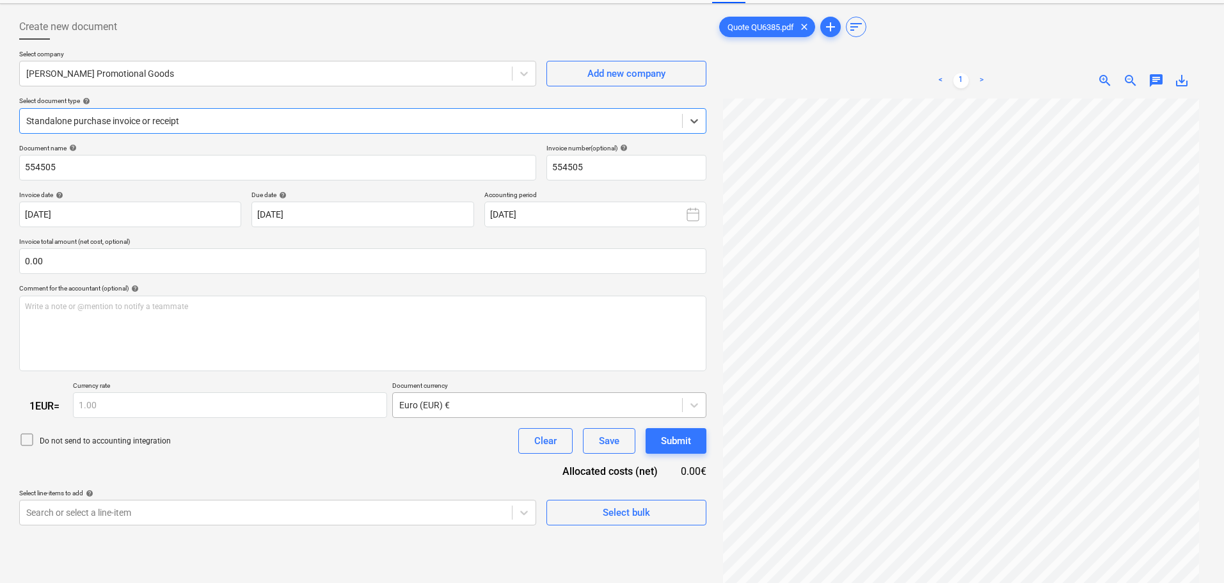
scroll to position [128, 0]
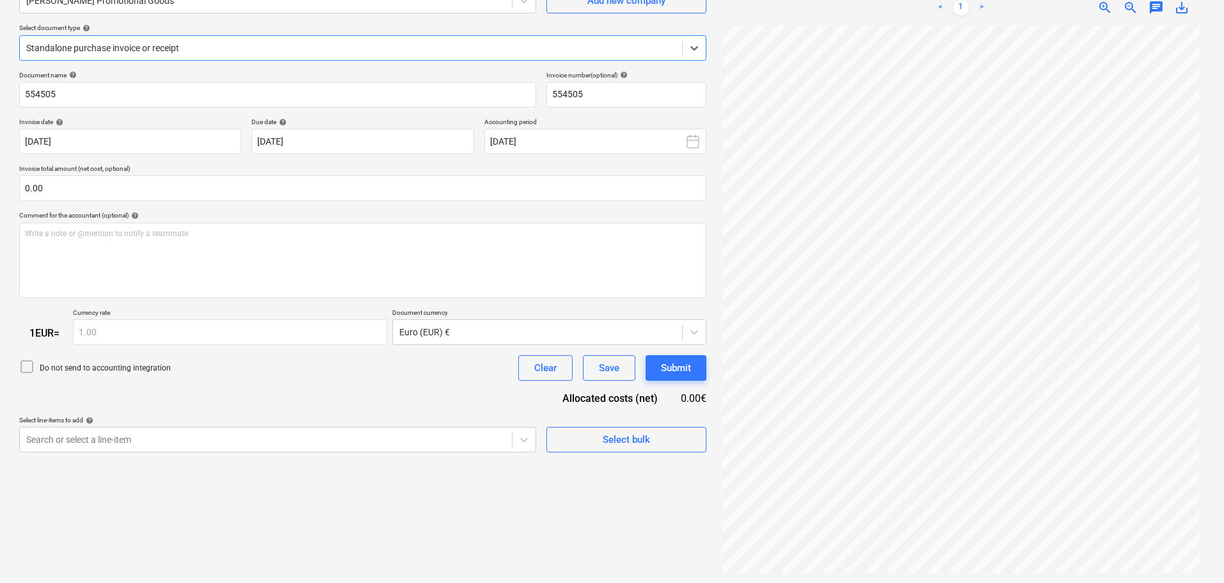
click at [262, 46] on div at bounding box center [350, 48] width 649 height 13
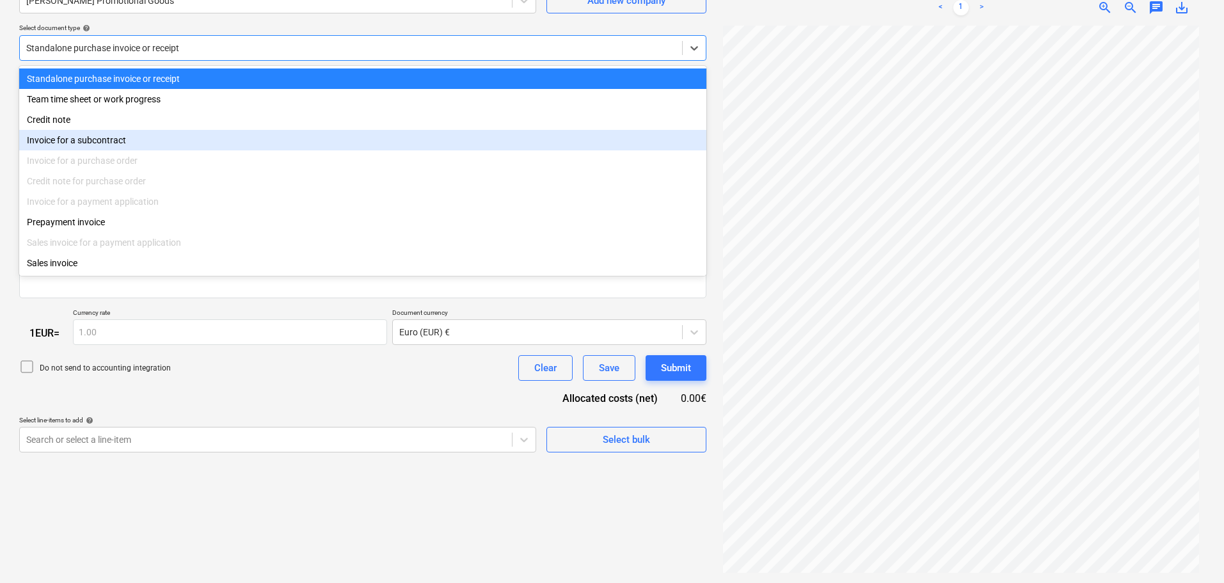
click at [100, 141] on div "Invoice for a subcontract" at bounding box center [362, 140] width 687 height 20
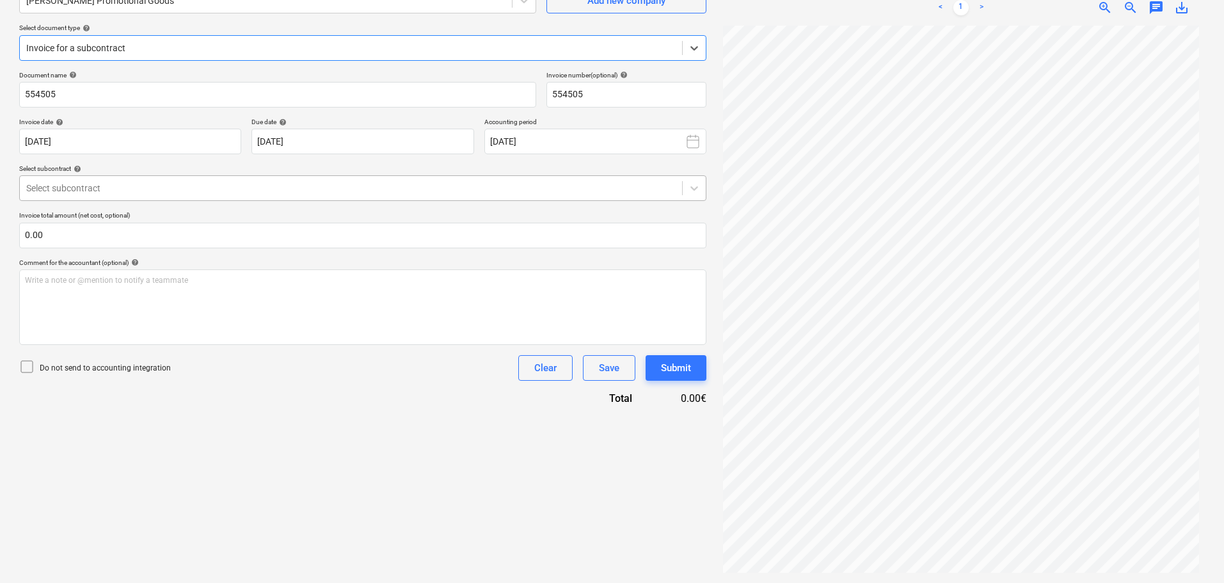
click at [191, 190] on div at bounding box center [350, 188] width 649 height 13
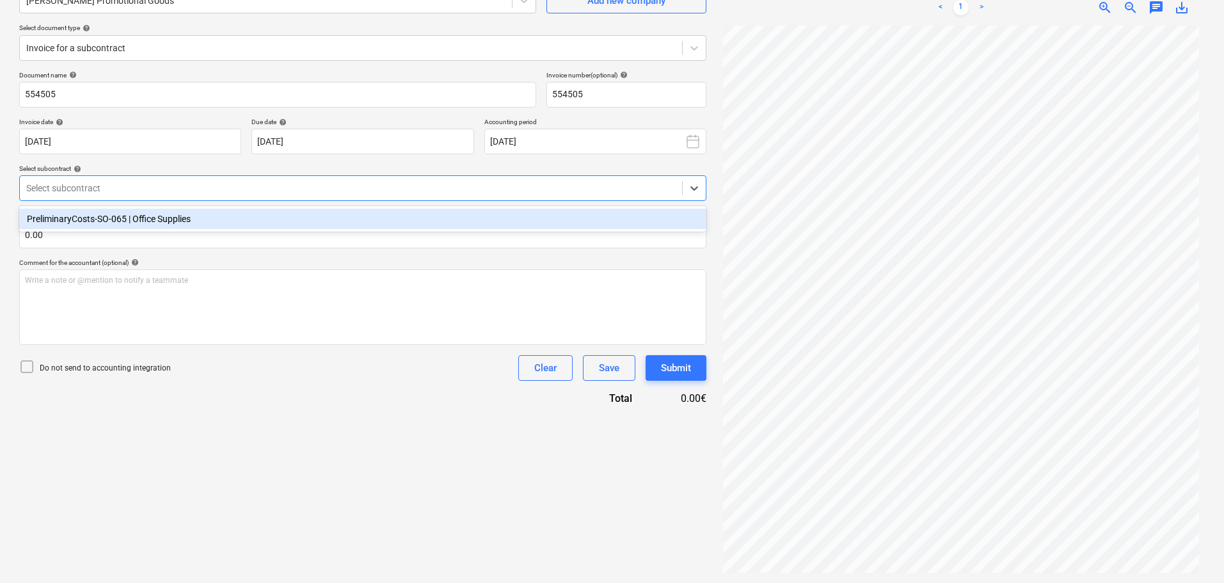
click at [176, 218] on div "PreliminaryCosts-SO-065 | Office Supplies" at bounding box center [362, 219] width 687 height 20
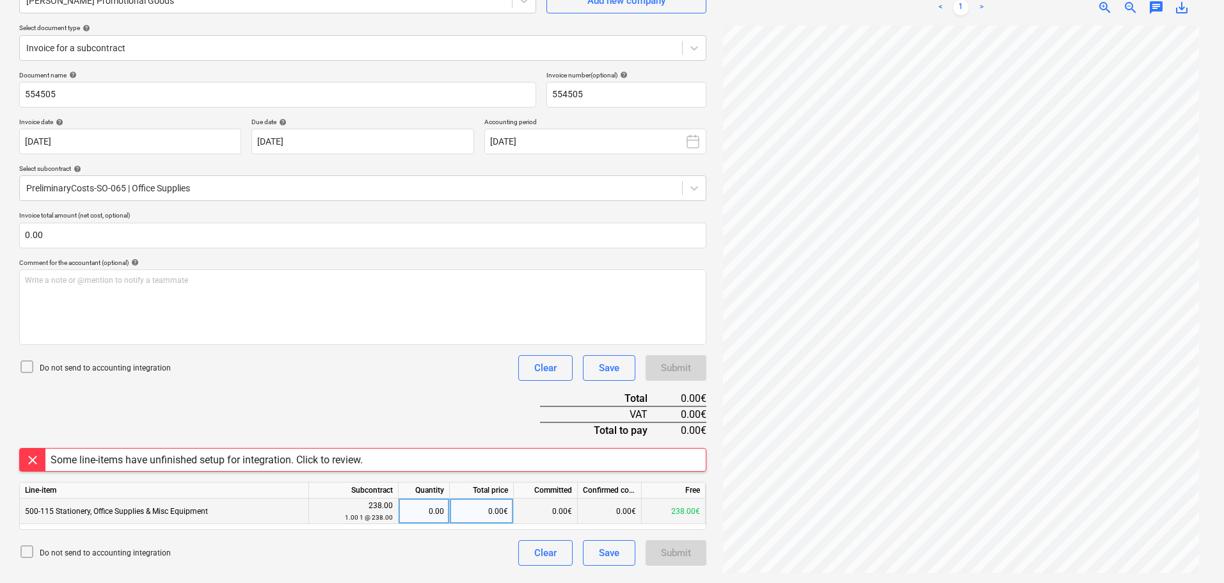
click at [485, 513] on div "0.00€" at bounding box center [482, 511] width 64 height 26
click at [421, 512] on div "0.00" at bounding box center [424, 511] width 40 height 26
type input "1"
click at [668, 551] on div "Submit" at bounding box center [675, 553] width 61 height 26
click at [233, 463] on div "Some line-items have unfinished setup for integration. Click to review." at bounding box center [207, 460] width 312 height 12
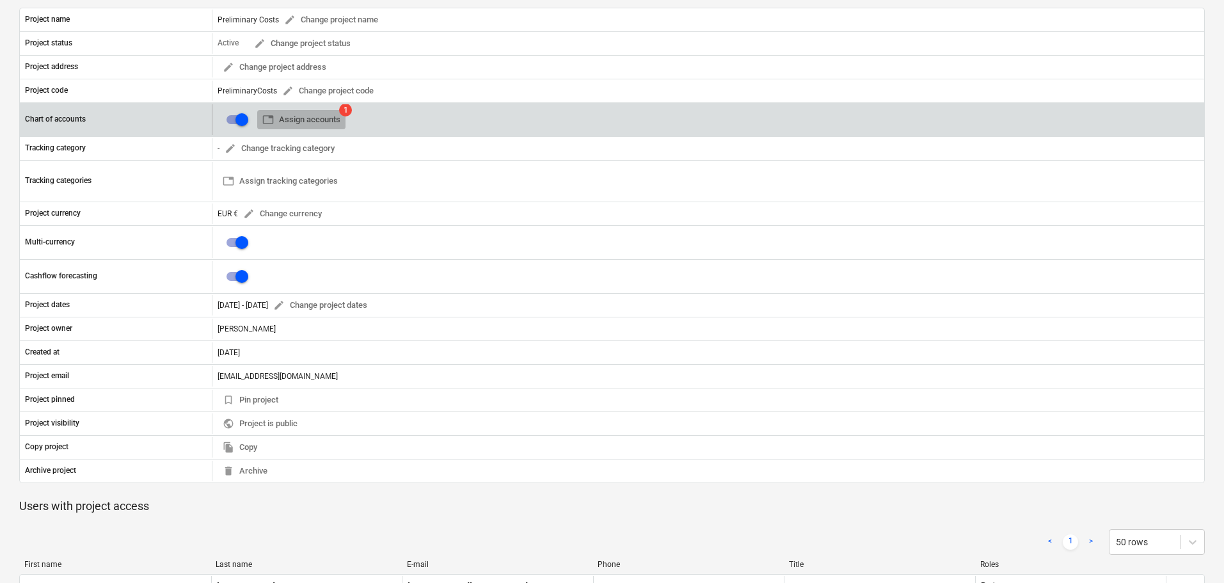
click at [292, 113] on span "table Assign accounts" at bounding box center [301, 120] width 78 height 15
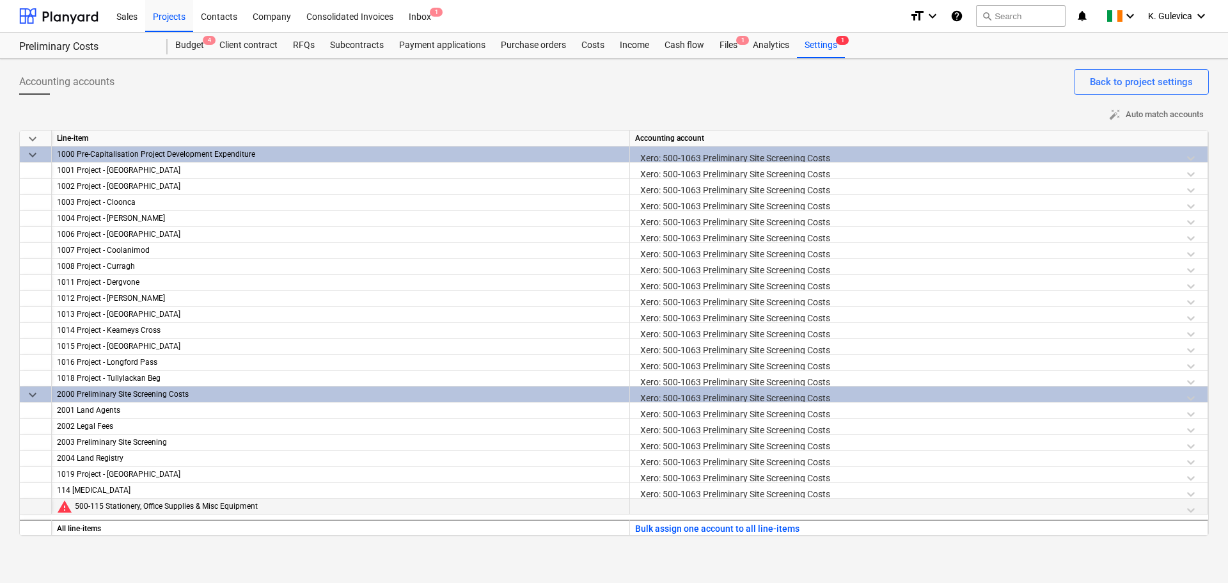
click at [754, 507] on div at bounding box center [918, 509] width 567 height 22
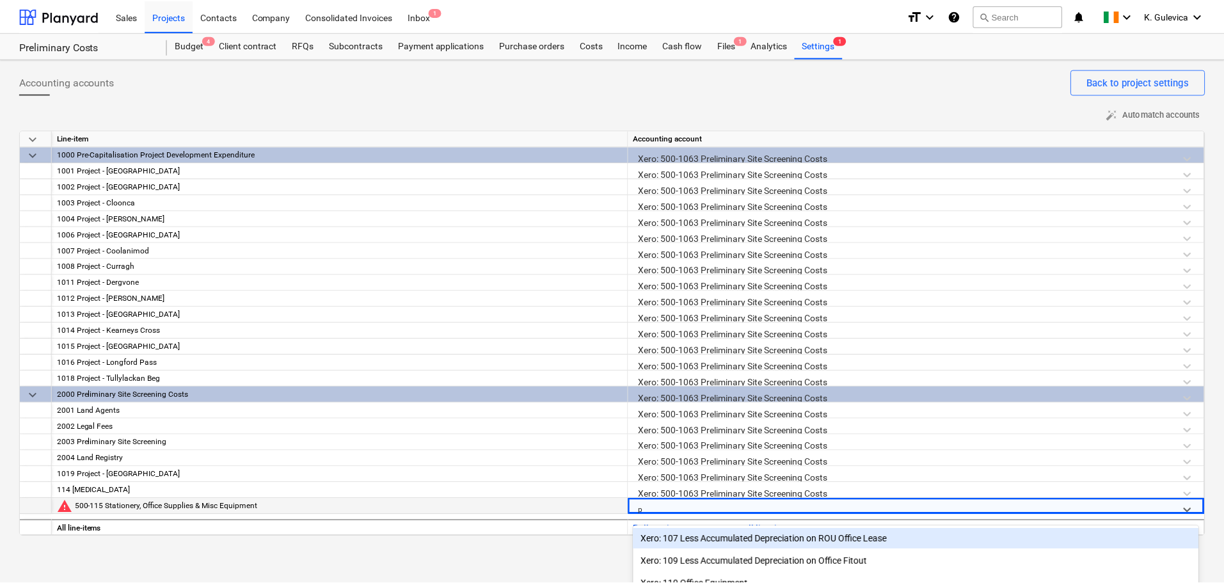
scroll to position [138, 0]
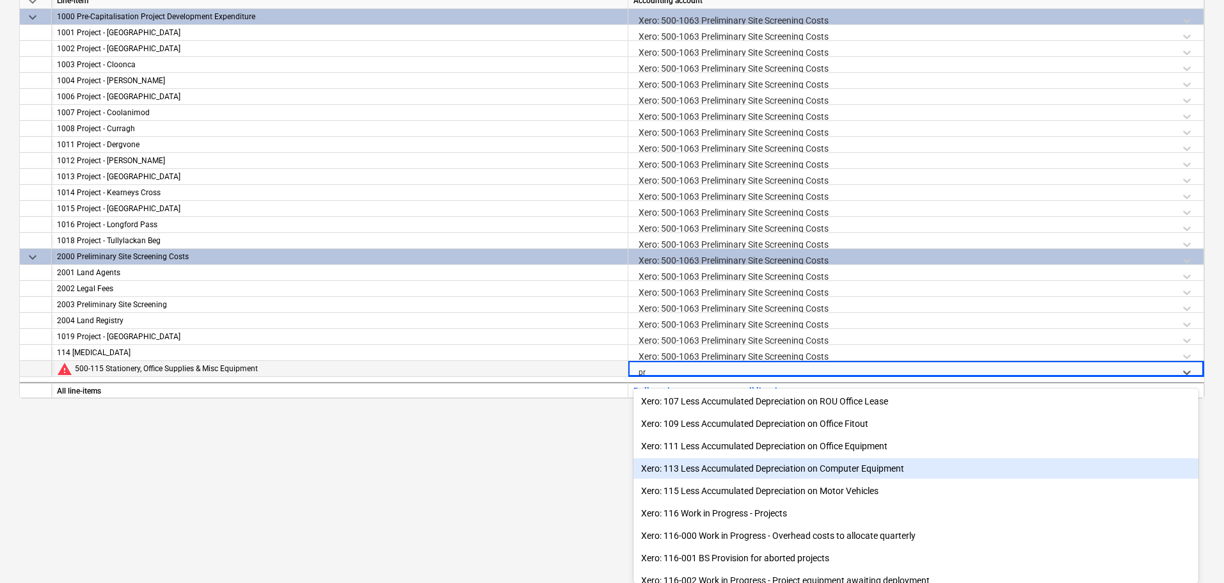
type input "p"
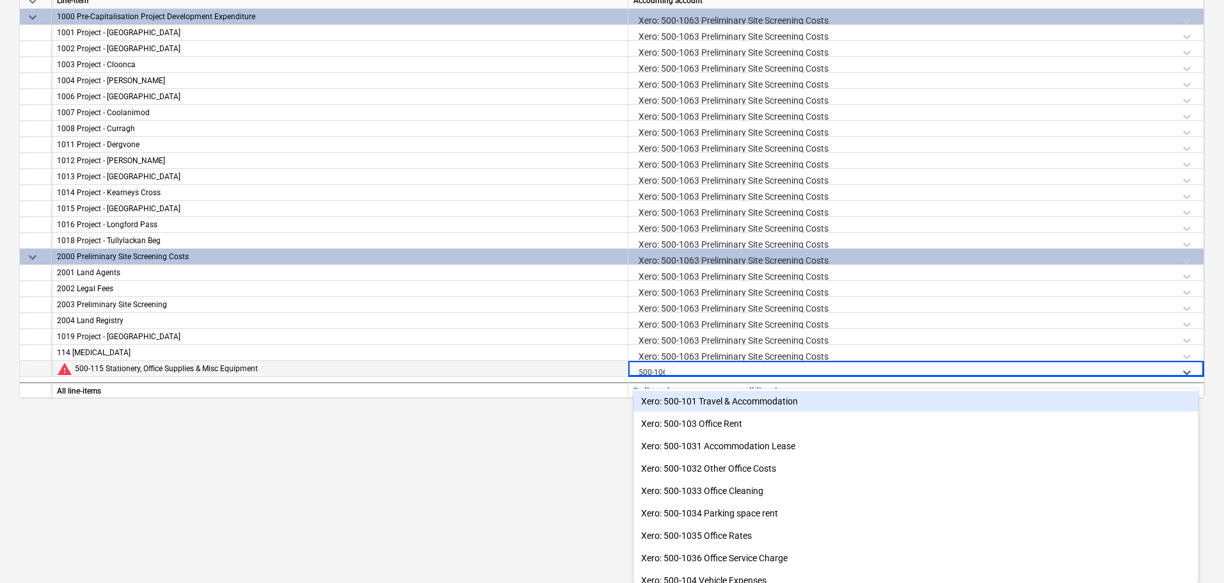
scroll to position [96, 0]
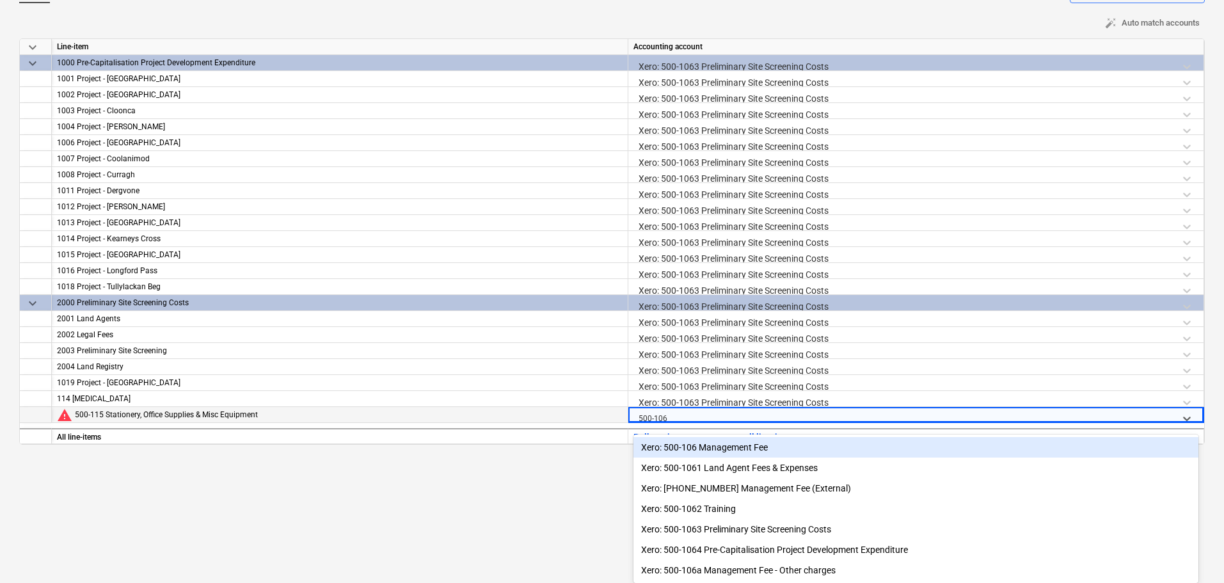
type input "500-1063"
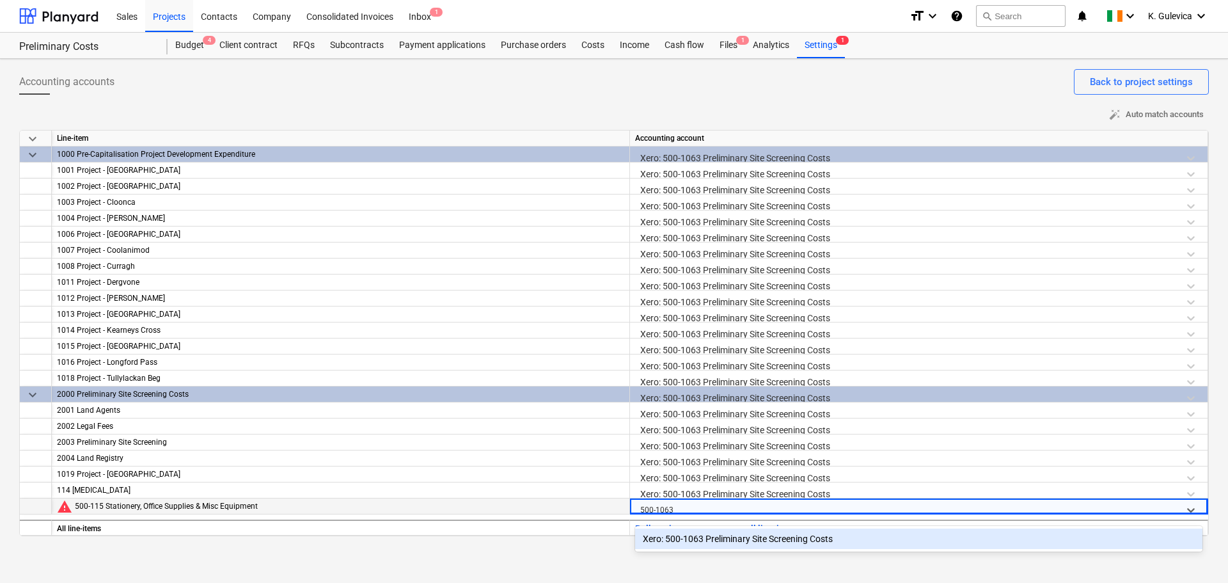
click at [772, 539] on div "Xero: 500-1063 Preliminary Site Screening Costs" at bounding box center [918, 538] width 567 height 20
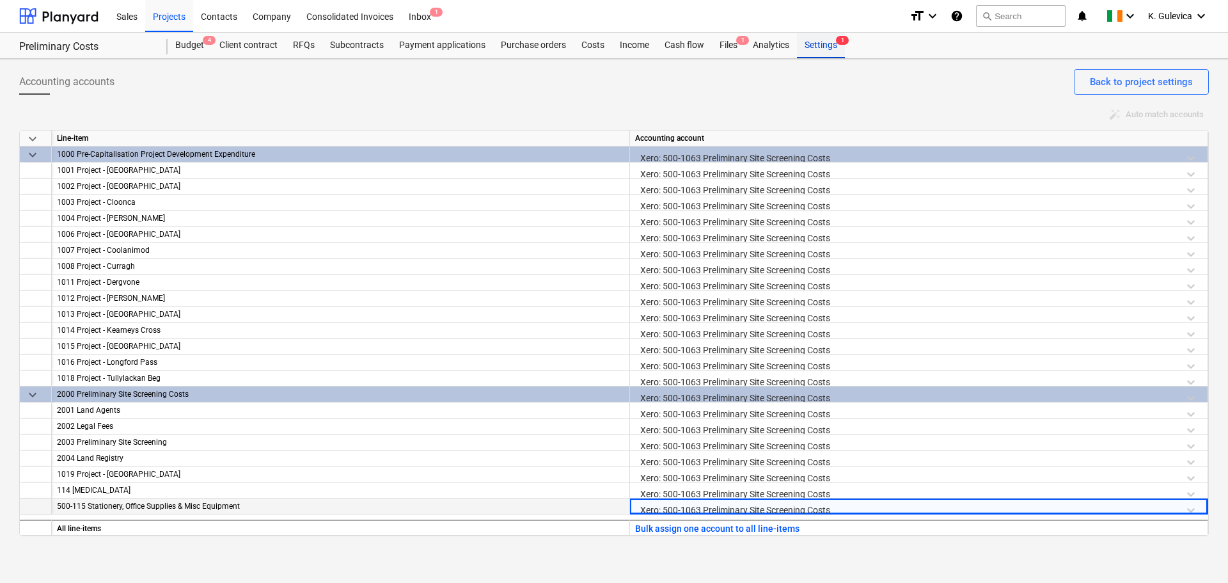
click at [823, 38] on div "Settings 1" at bounding box center [821, 46] width 48 height 26
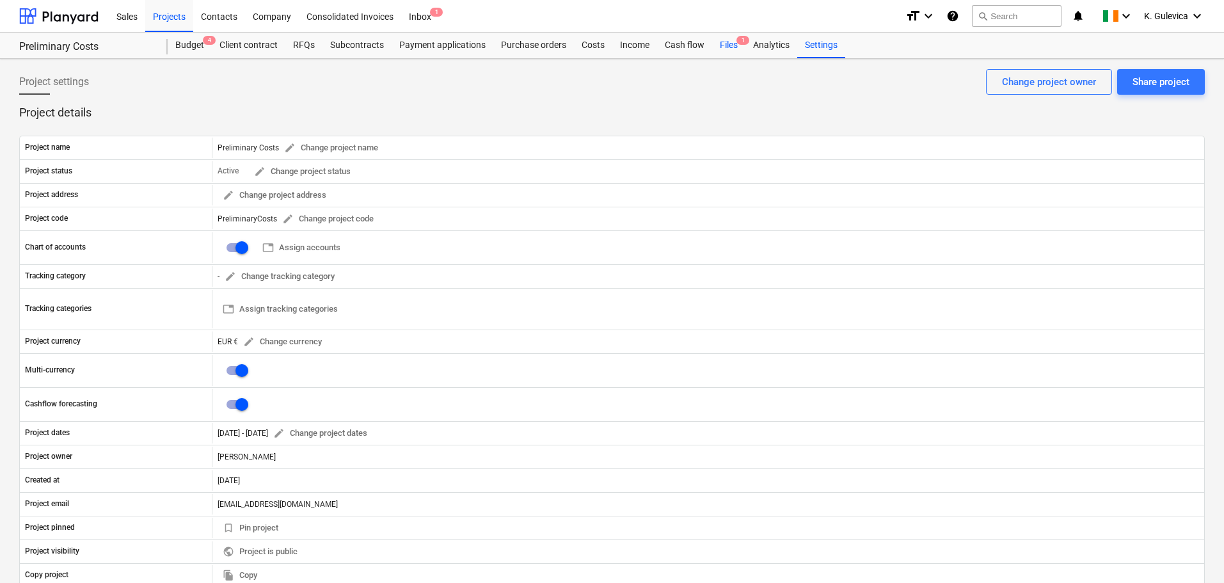
click at [723, 47] on div "Files 1" at bounding box center [728, 46] width 33 height 26
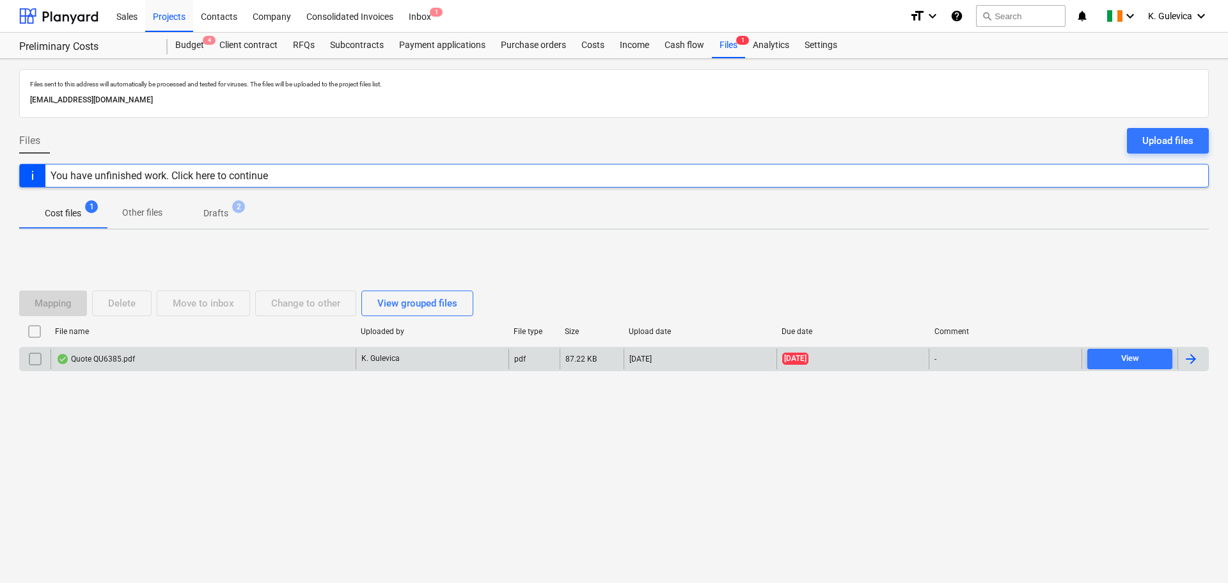
click at [283, 355] on div "Quote QU6385.pdf" at bounding box center [203, 359] width 305 height 20
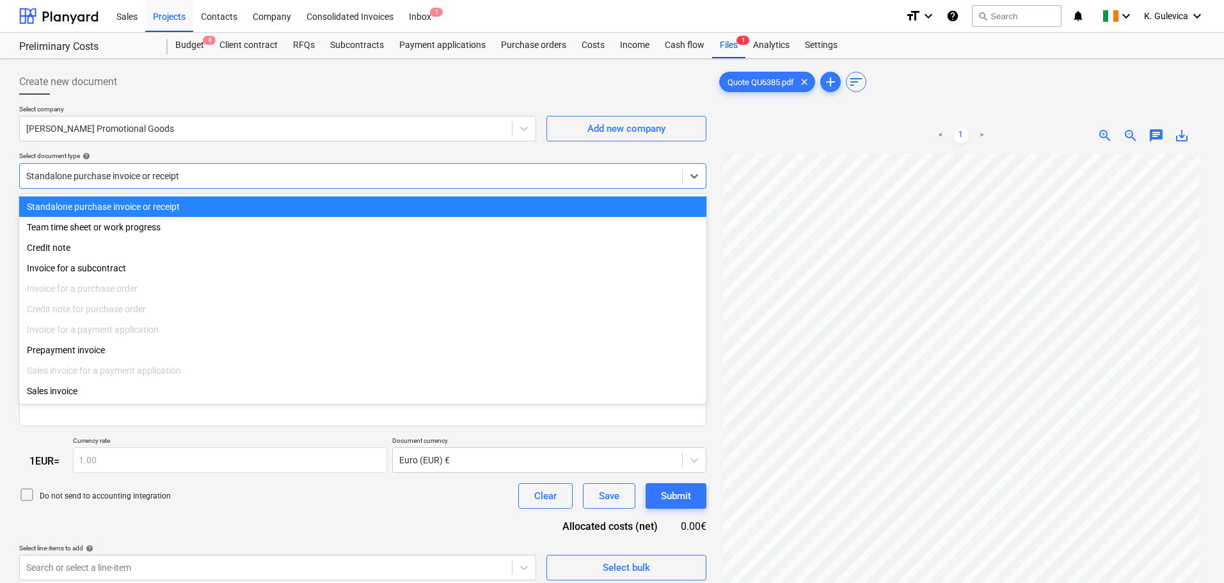
click at [209, 174] on div at bounding box center [350, 176] width 649 height 13
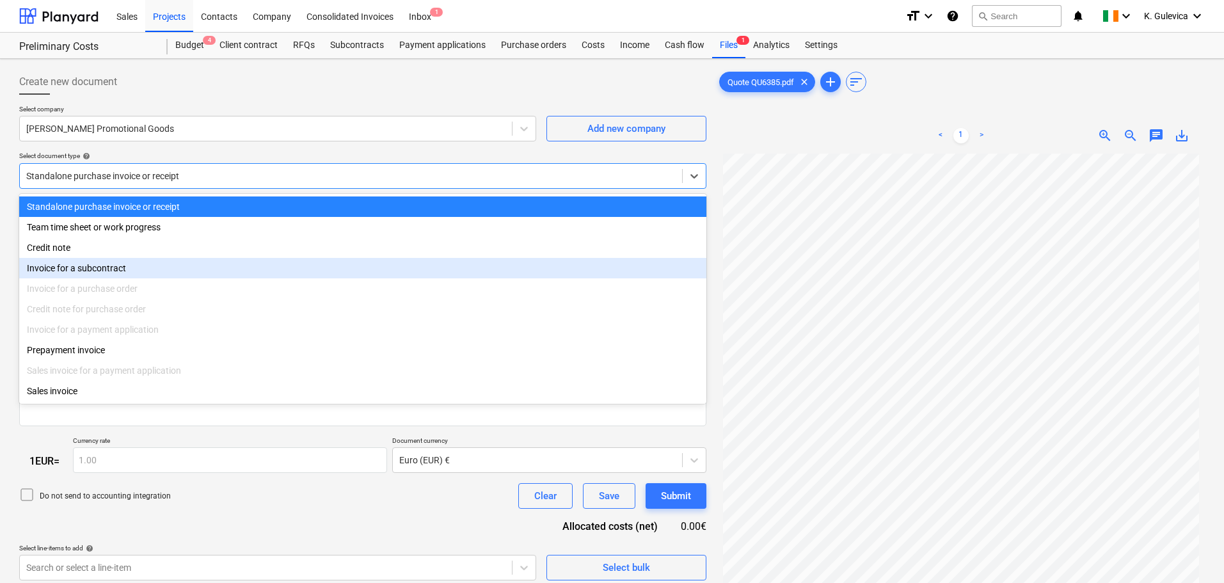
click at [113, 271] on div "Invoice for a subcontract" at bounding box center [362, 268] width 687 height 20
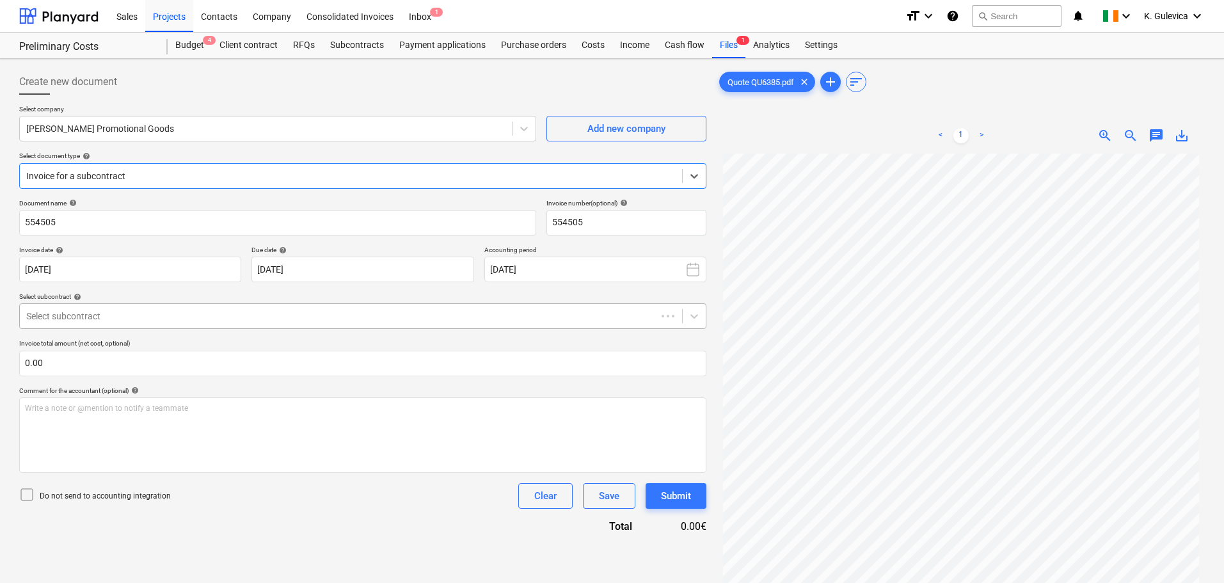
click at [189, 326] on div "Select subcontract" at bounding box center [362, 316] width 687 height 26
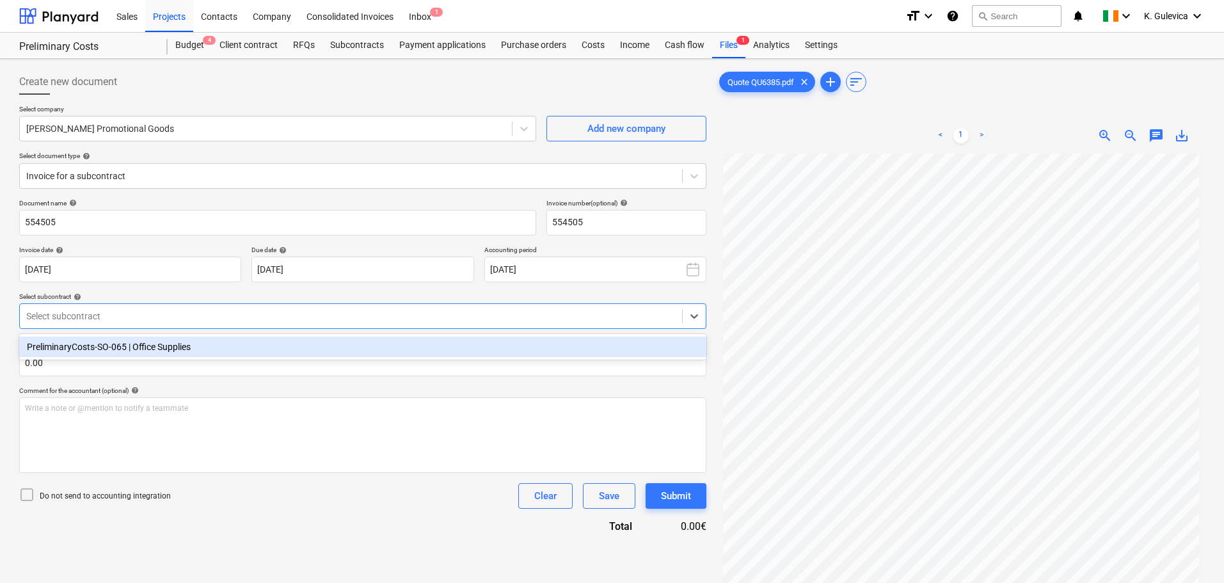
click at [177, 352] on div "PreliminaryCosts-SO-065 | Office Supplies" at bounding box center [362, 346] width 687 height 20
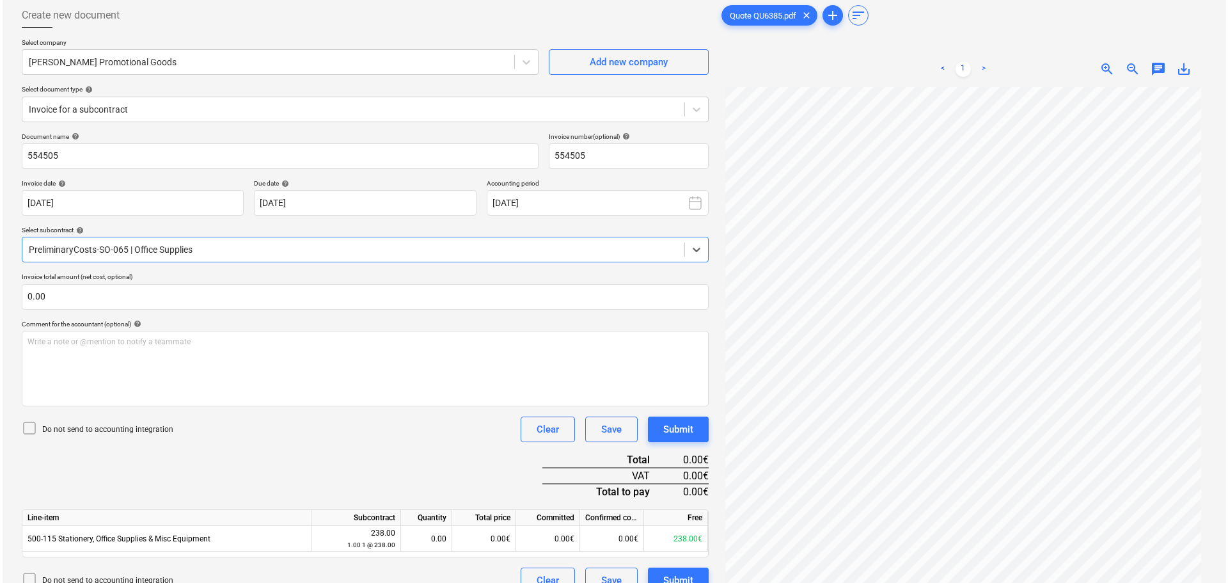
scroll to position [128, 0]
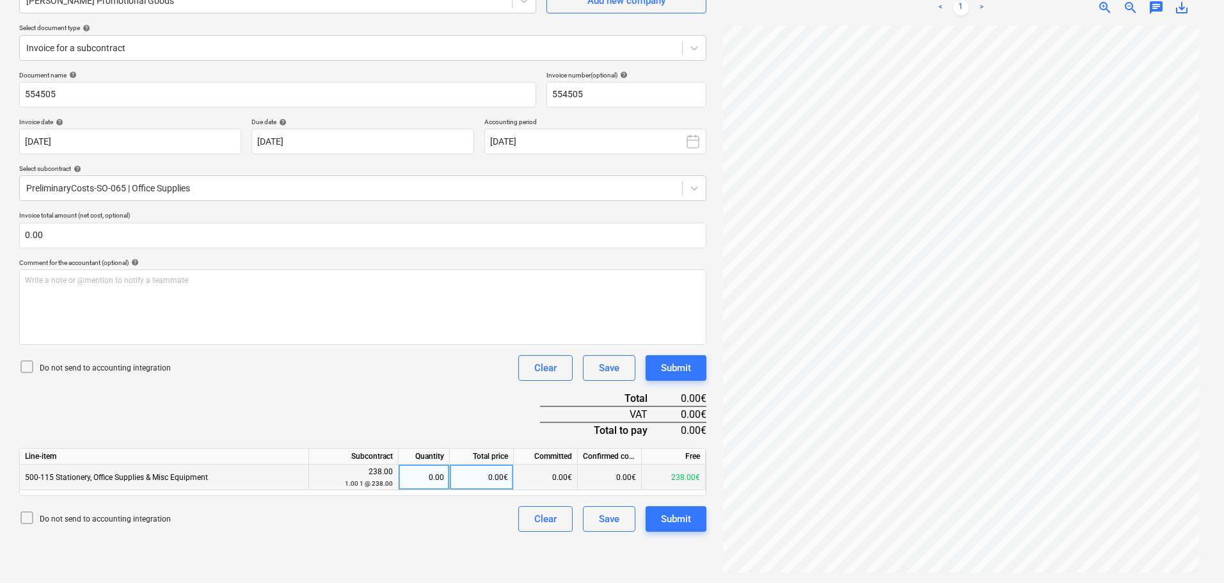
click at [438, 482] on div "0.00" at bounding box center [424, 477] width 40 height 26
type input "1"
click at [675, 523] on div "Submit" at bounding box center [676, 518] width 30 height 17
